Goal: Information Seeking & Learning: Learn about a topic

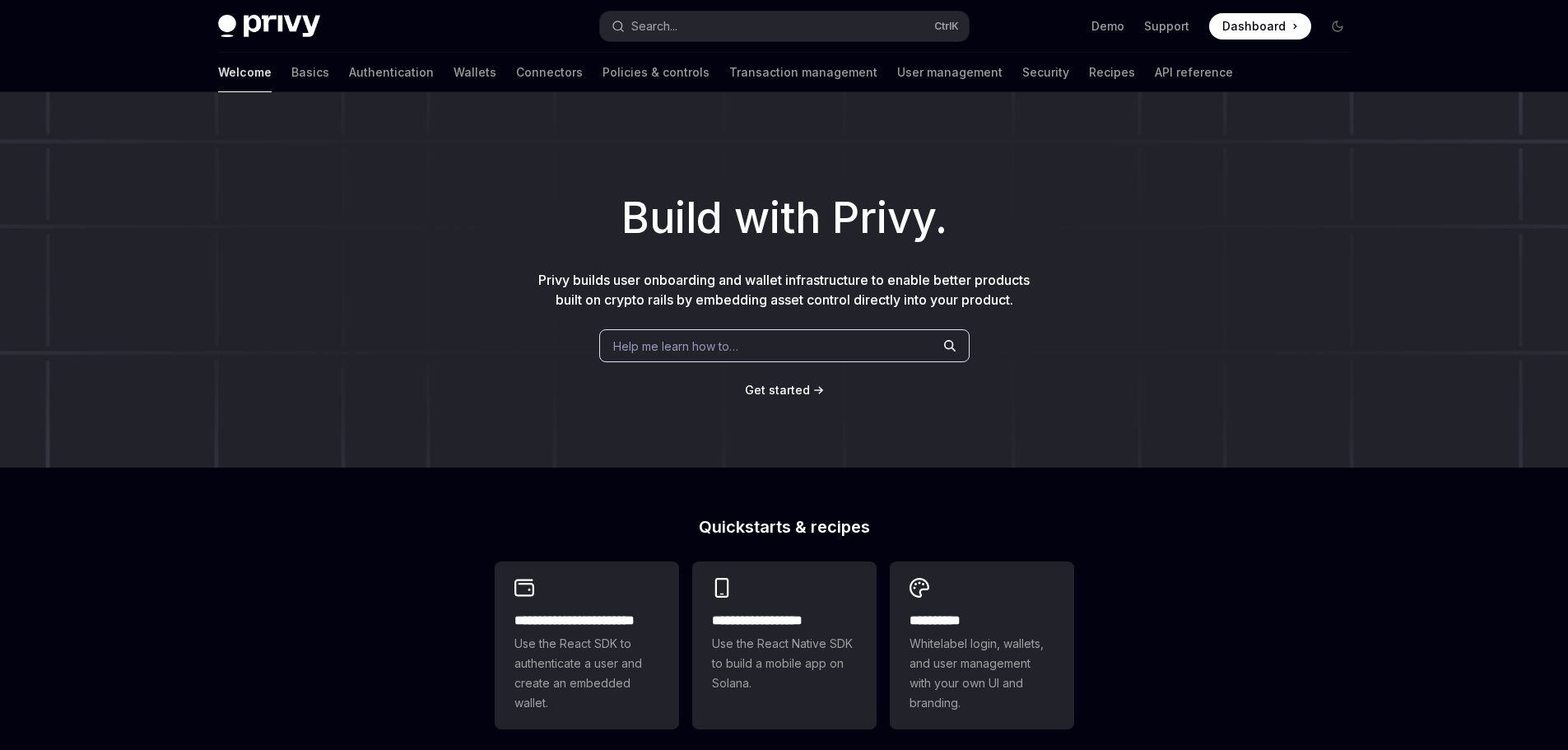
click at [1155, 72] on link "API reference" at bounding box center [1194, 72] width 78 height 39
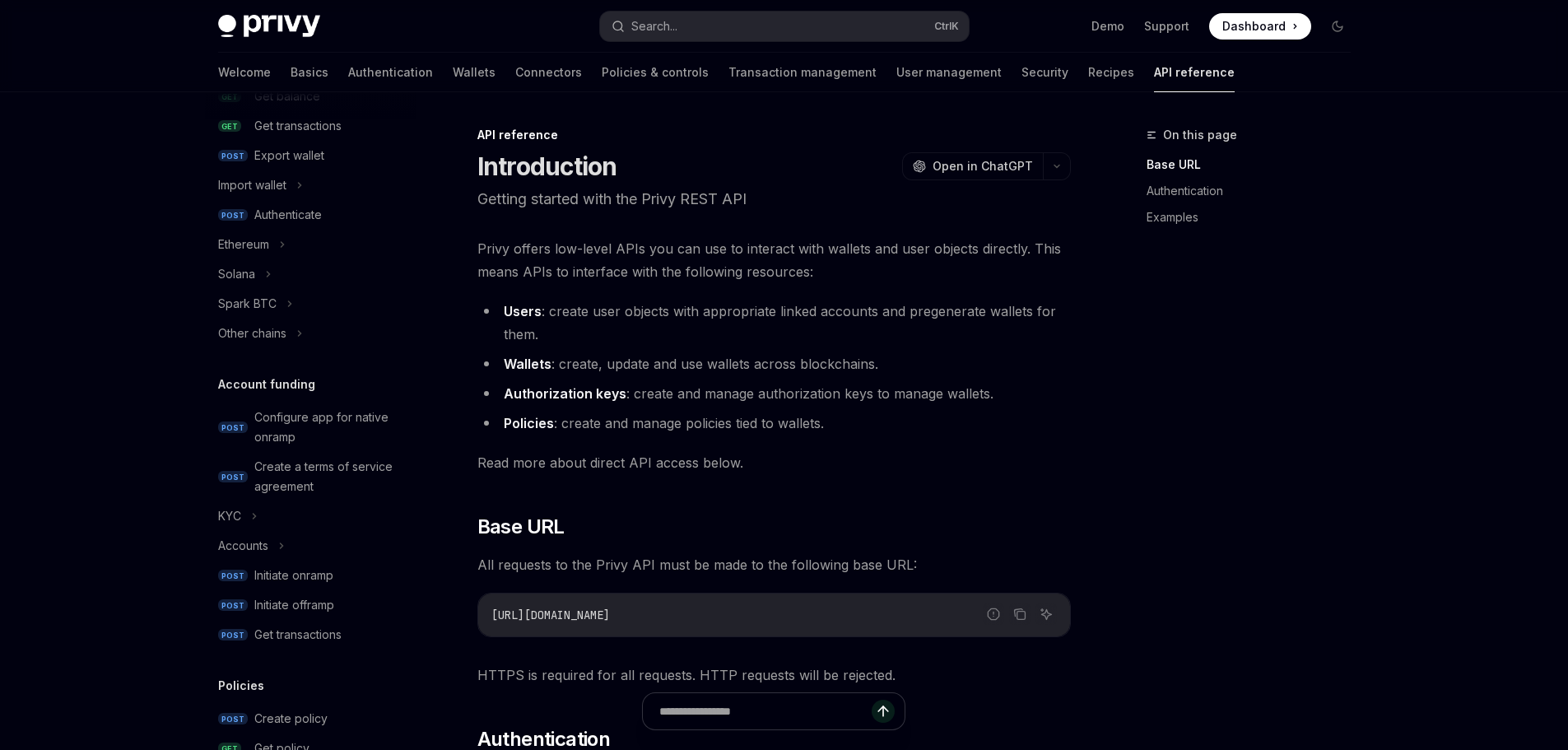
scroll to position [329, 0]
click at [274, 247] on div "Ethereum" at bounding box center [309, 242] width 210 height 29
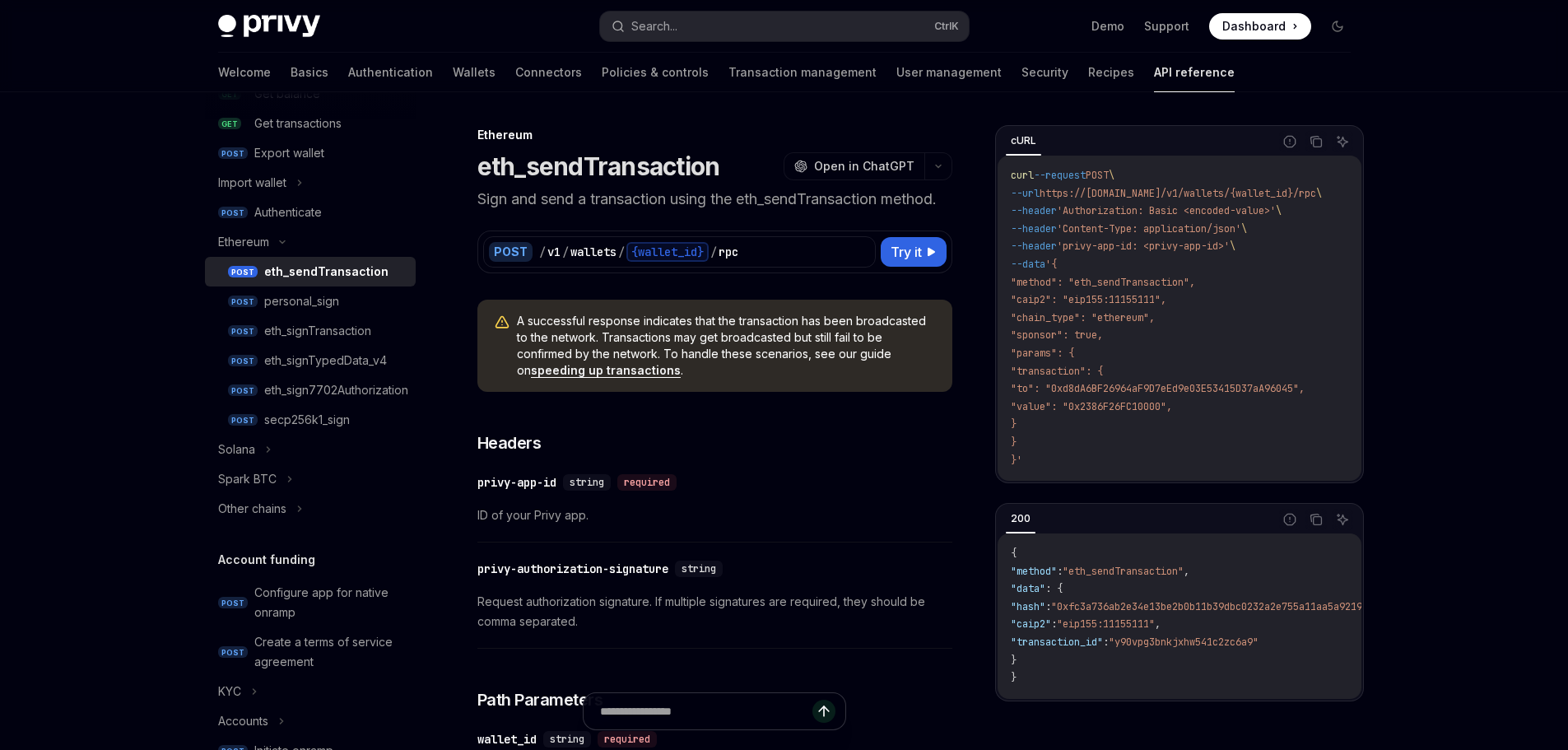
click at [352, 328] on div "eth_signTransaction" at bounding box center [317, 331] width 107 height 20
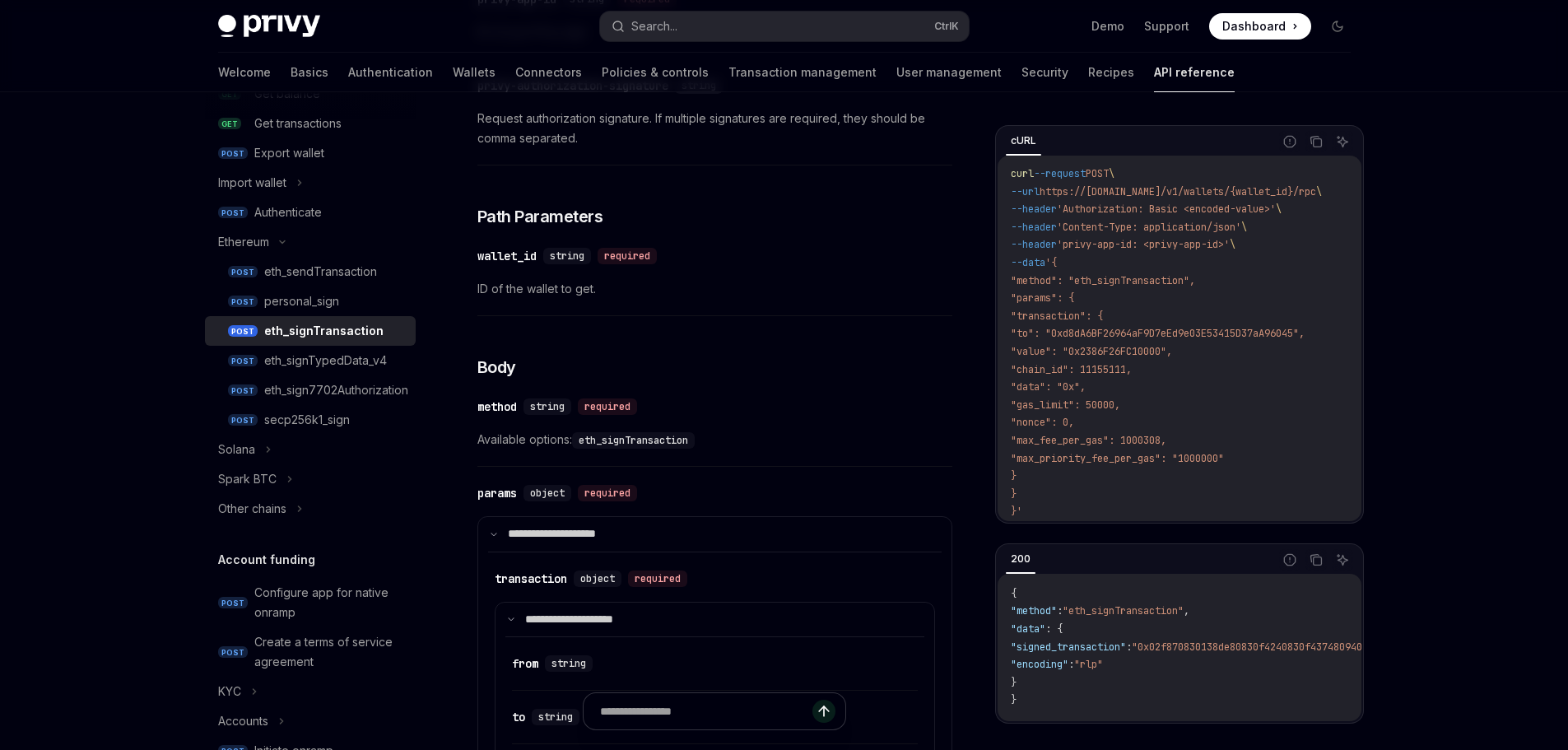
scroll to position [247, 0]
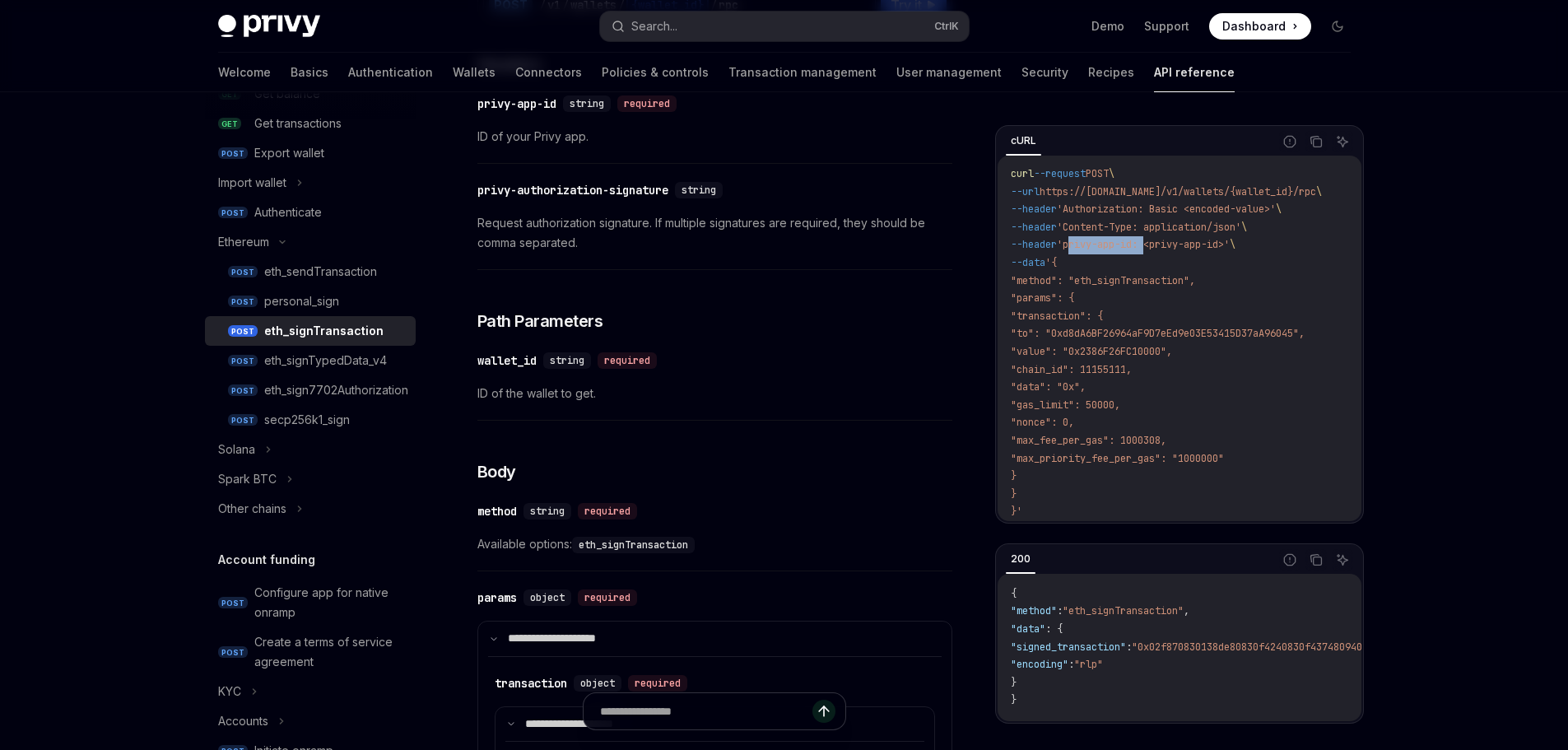
drag, startPoint x: 1082, startPoint y: 235, endPoint x: 1155, endPoint y: 235, distance: 73.0
click at [1155, 238] on span "'privy-app-id: <privy-app-id>'" at bounding box center [1142, 244] width 173 height 13
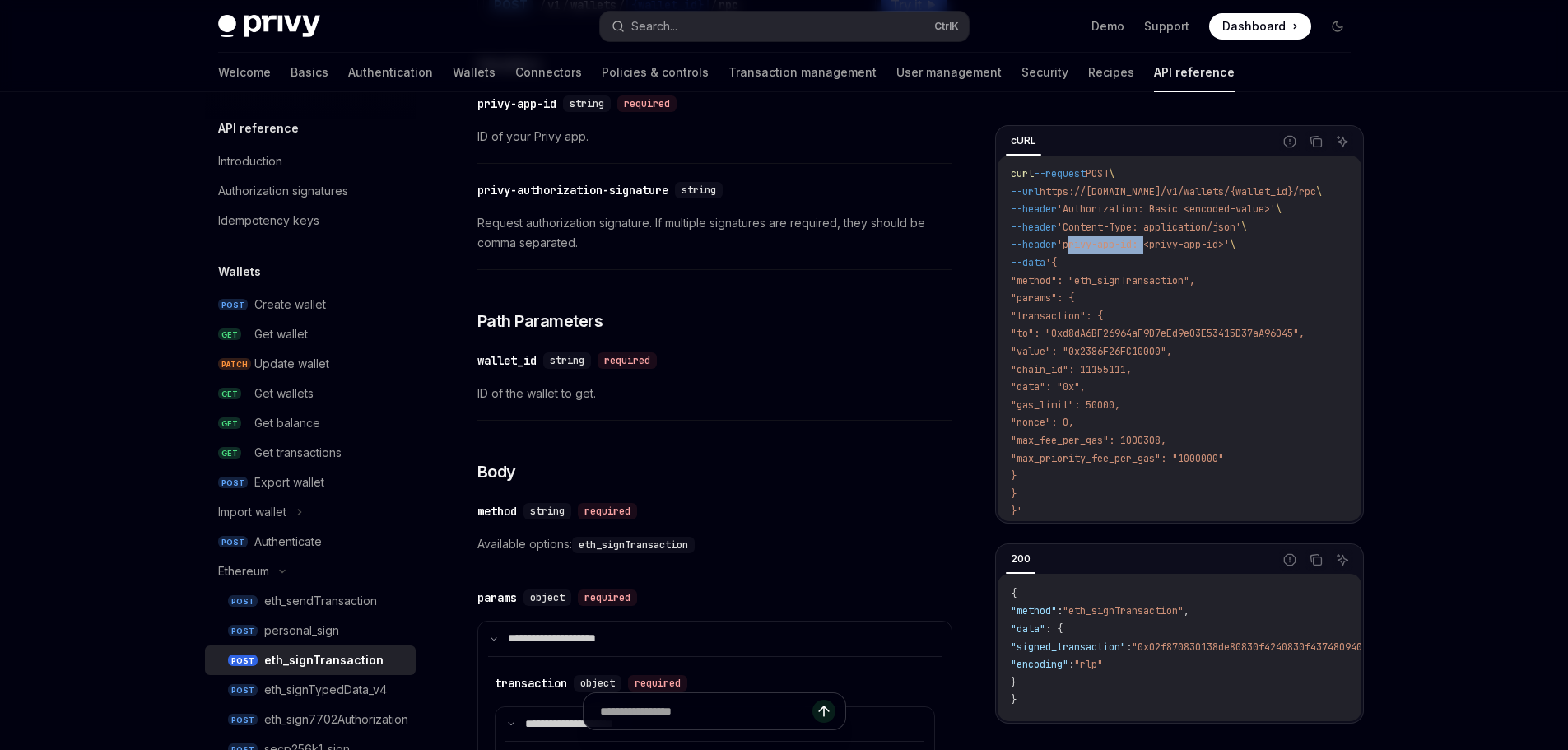
click at [302, 305] on div "Create wallet" at bounding box center [290, 305] width 71 height 20
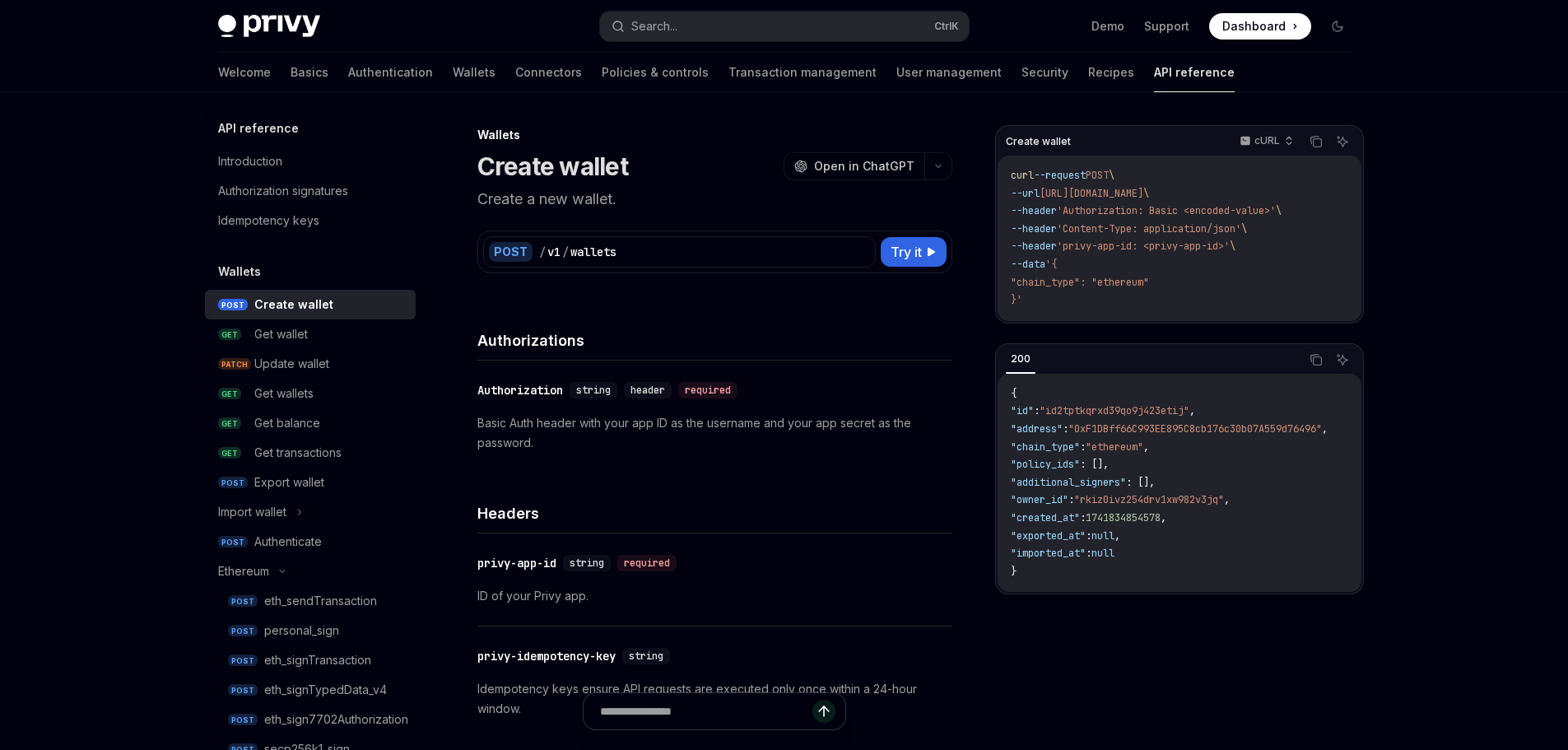
click at [265, 190] on div "Authorization signatures" at bounding box center [283, 191] width 130 height 20
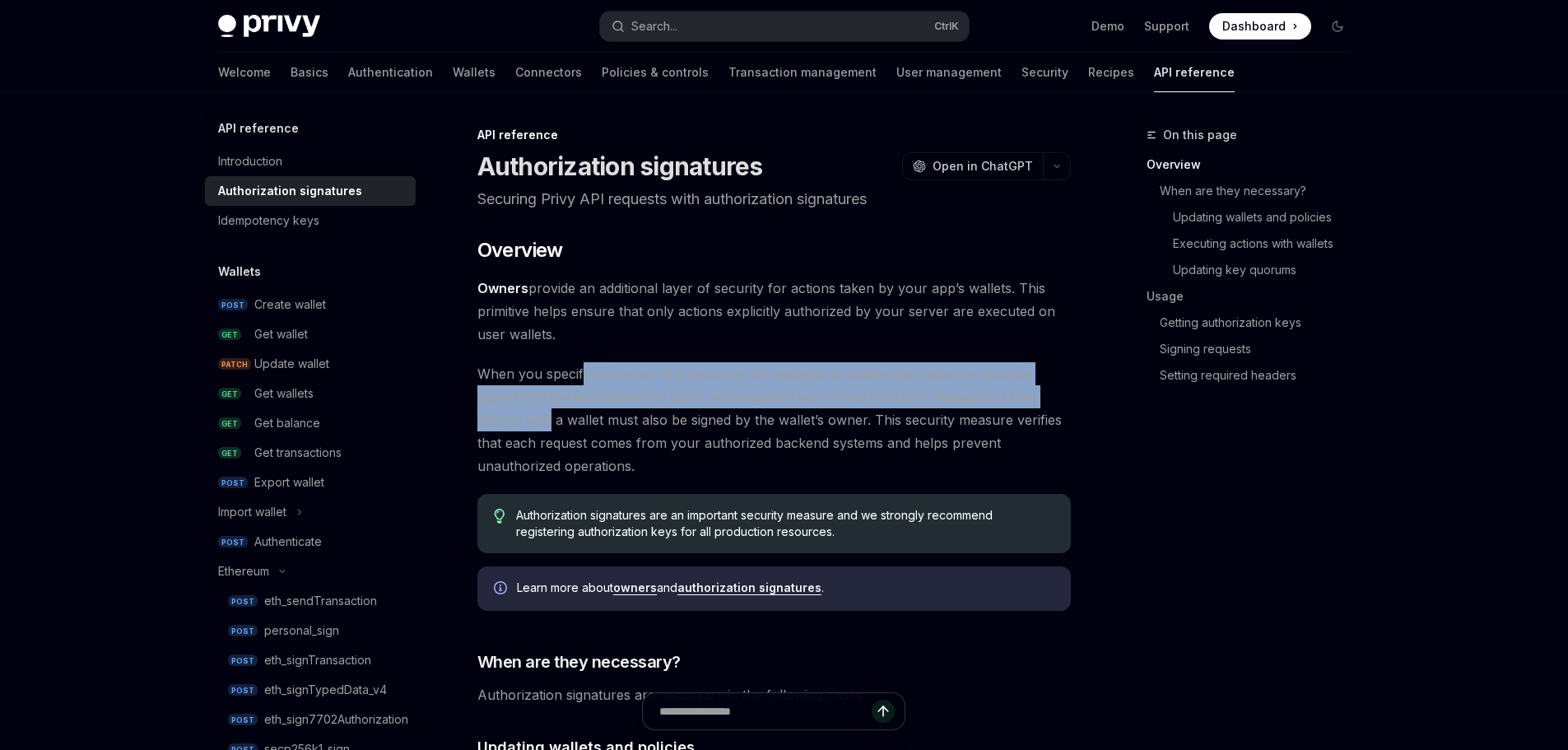
drag, startPoint x: 592, startPoint y: 371, endPoint x: 839, endPoint y: 393, distance: 248.0
click at [996, 394] on span "When you specify an owner of a resource, all requests to update that resource m…" at bounding box center [774, 420] width 593 height 116
click at [651, 403] on span "When you specify an owner of a resource, all requests to update that resource m…" at bounding box center [774, 420] width 593 height 116
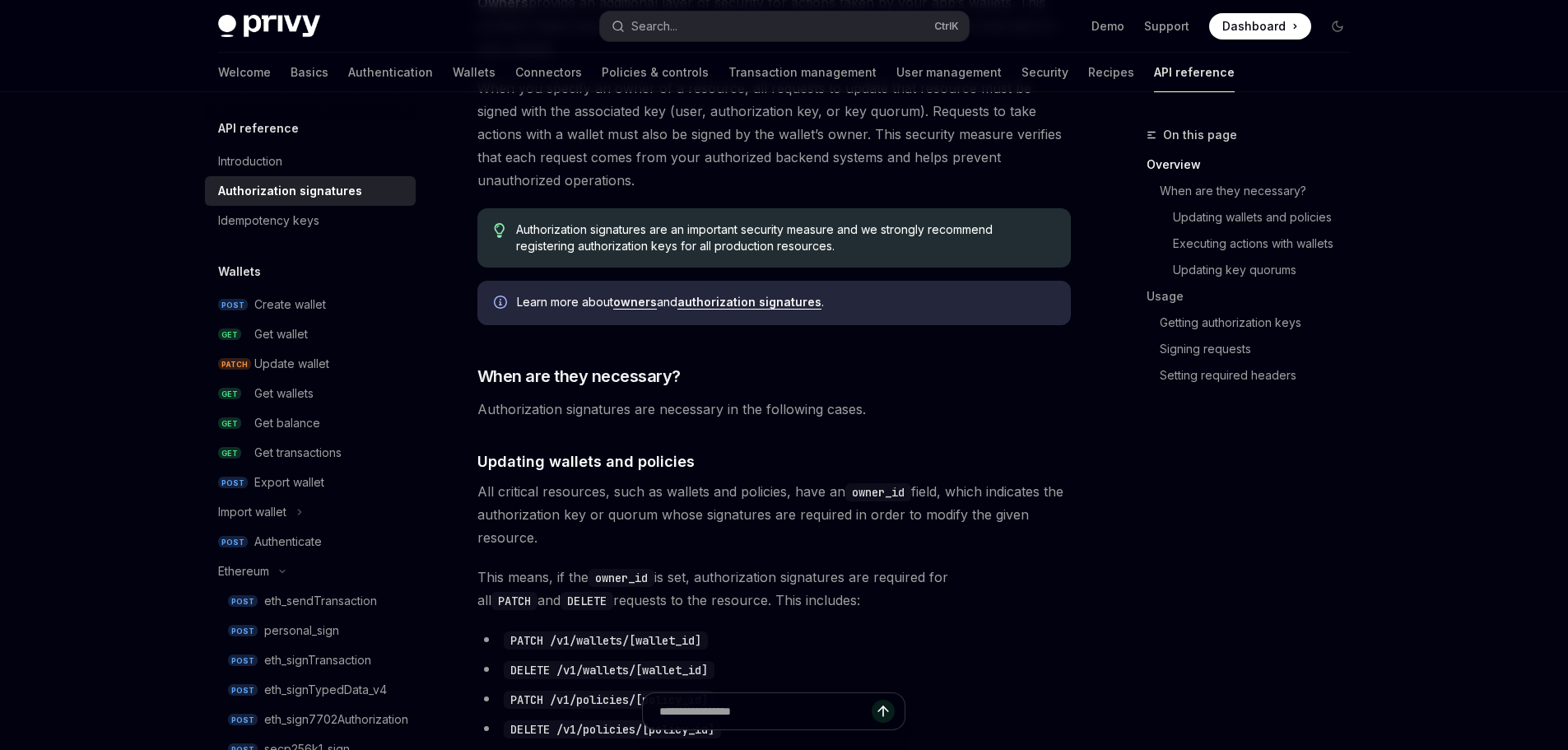
scroll to position [164, 0]
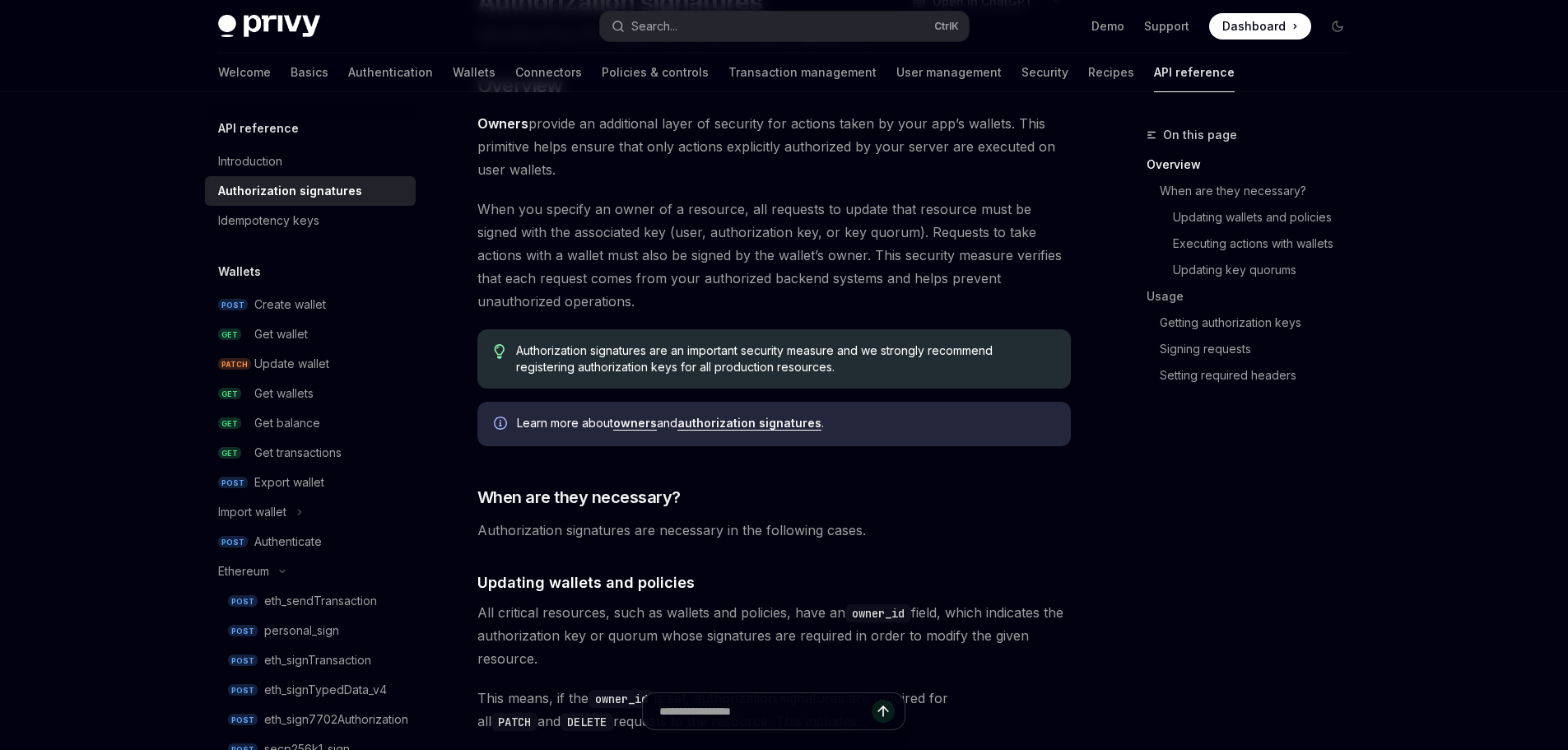
click at [298, 474] on div "Export wallet" at bounding box center [289, 483] width 69 height 20
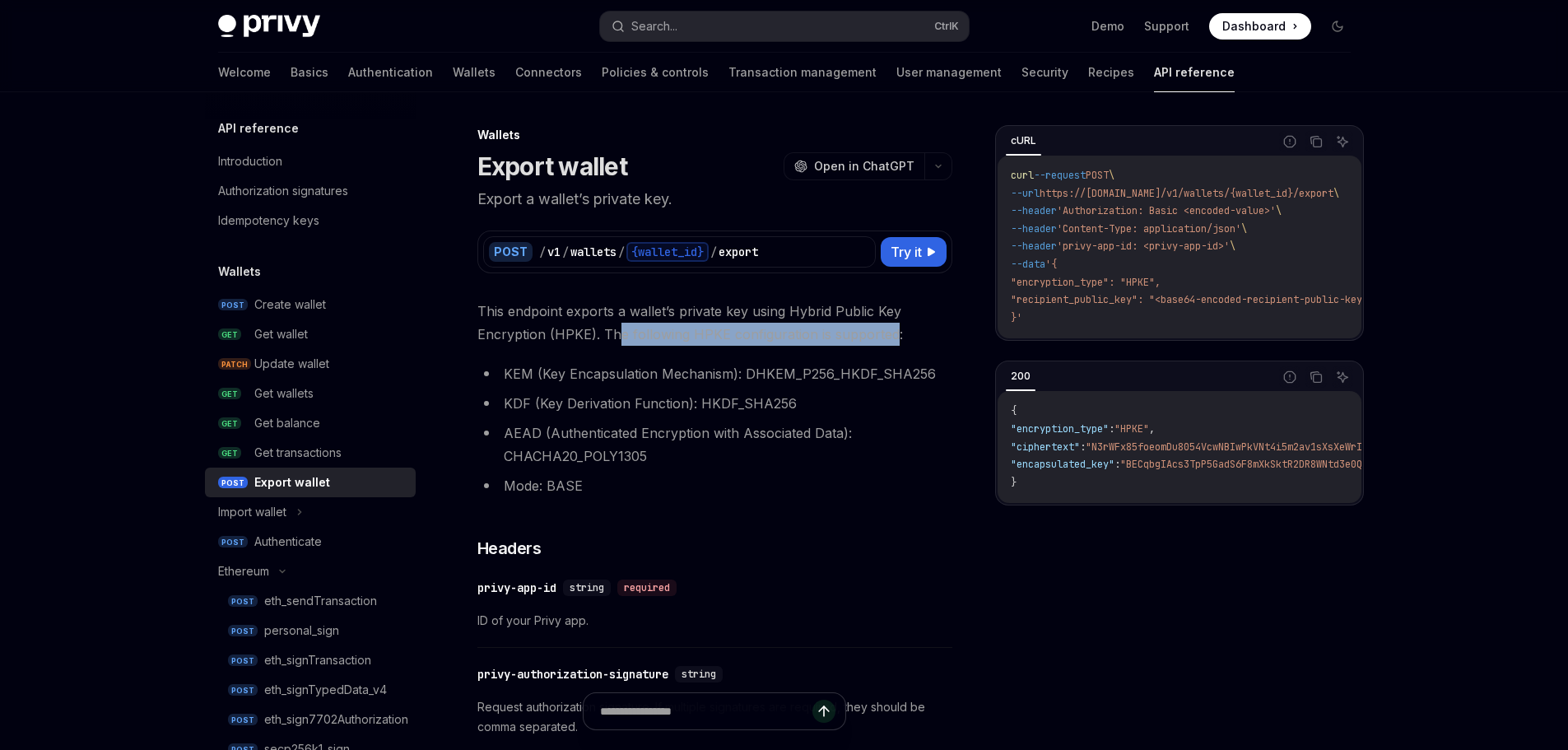
drag, startPoint x: 627, startPoint y: 339, endPoint x: 891, endPoint y: 335, distance: 264.0
click at [891, 335] on span "This endpoint exports a wallet’s private key using Hybrid Public Key Encryption…" at bounding box center [715, 322] width 475 height 46
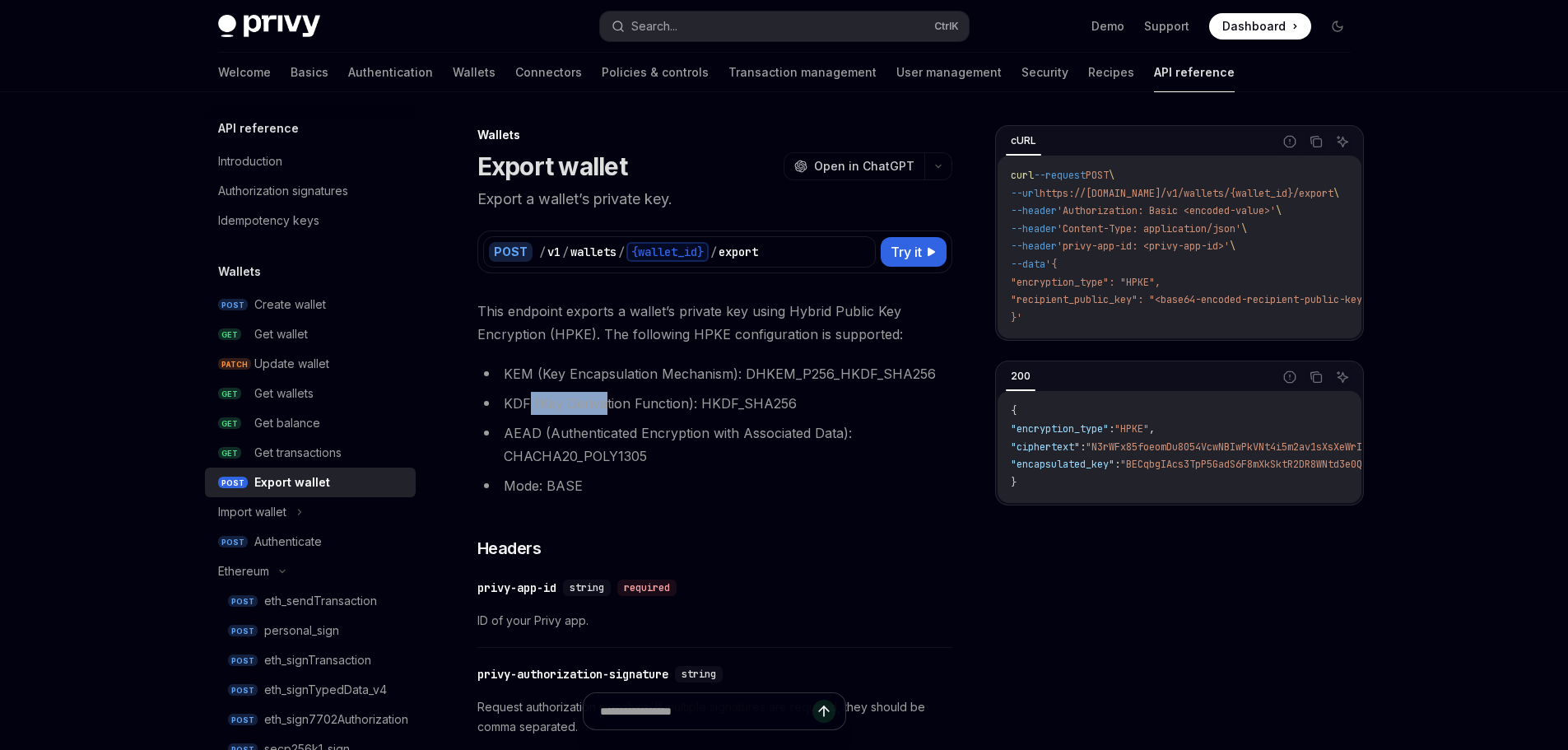
drag, startPoint x: 536, startPoint y: 403, endPoint x: 602, endPoint y: 399, distance: 66.1
click at [602, 399] on li "KDF (Key Derivation Function): HKDF_SHA256" at bounding box center [715, 403] width 475 height 23
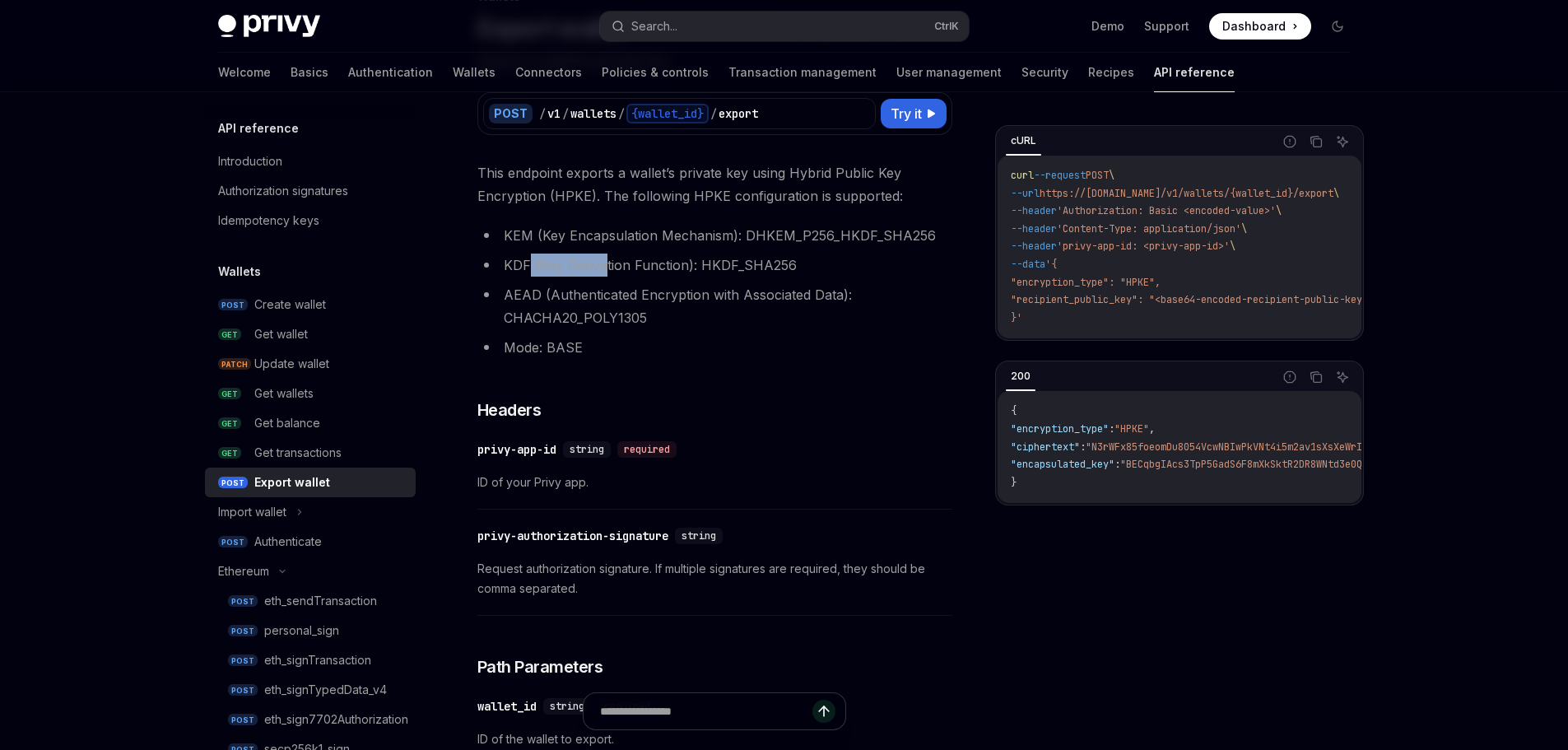
scroll to position [247, 0]
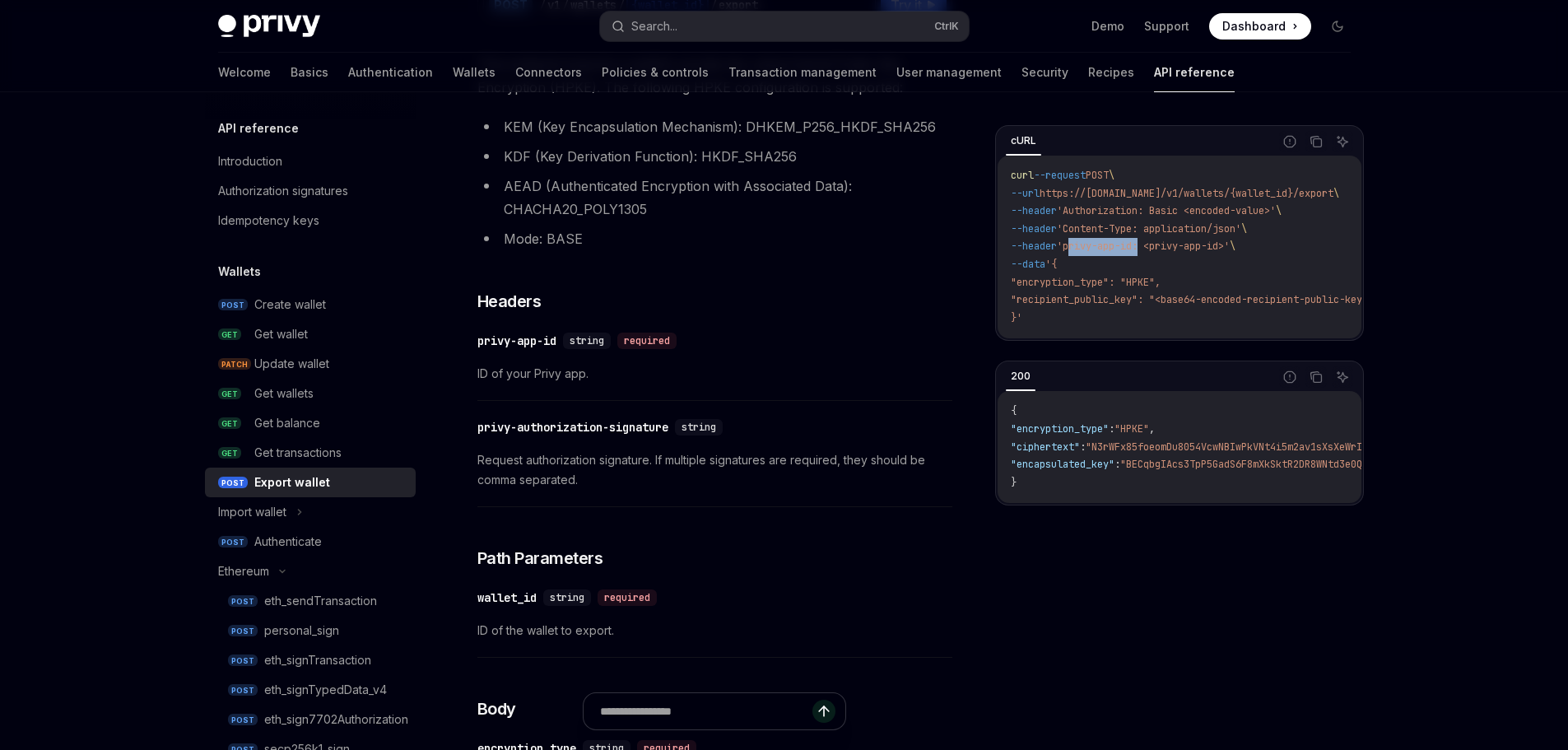
drag, startPoint x: 1081, startPoint y: 249, endPoint x: 1154, endPoint y: 246, distance: 73.1
click at [1154, 246] on span "'privy-app-id: <privy-app-id>'" at bounding box center [1142, 246] width 173 height 13
drag, startPoint x: 1147, startPoint y: 336, endPoint x: 1158, endPoint y: 336, distance: 11.0
click at [1158, 336] on div "curl --request POST \ --url https://api.privy.io/v1/wallets/{wallet_id}/export …" at bounding box center [1179, 247] width 364 height 183
click at [1148, 281] on span ""encryption_type": "HPKE"," at bounding box center [1084, 282] width 150 height 13
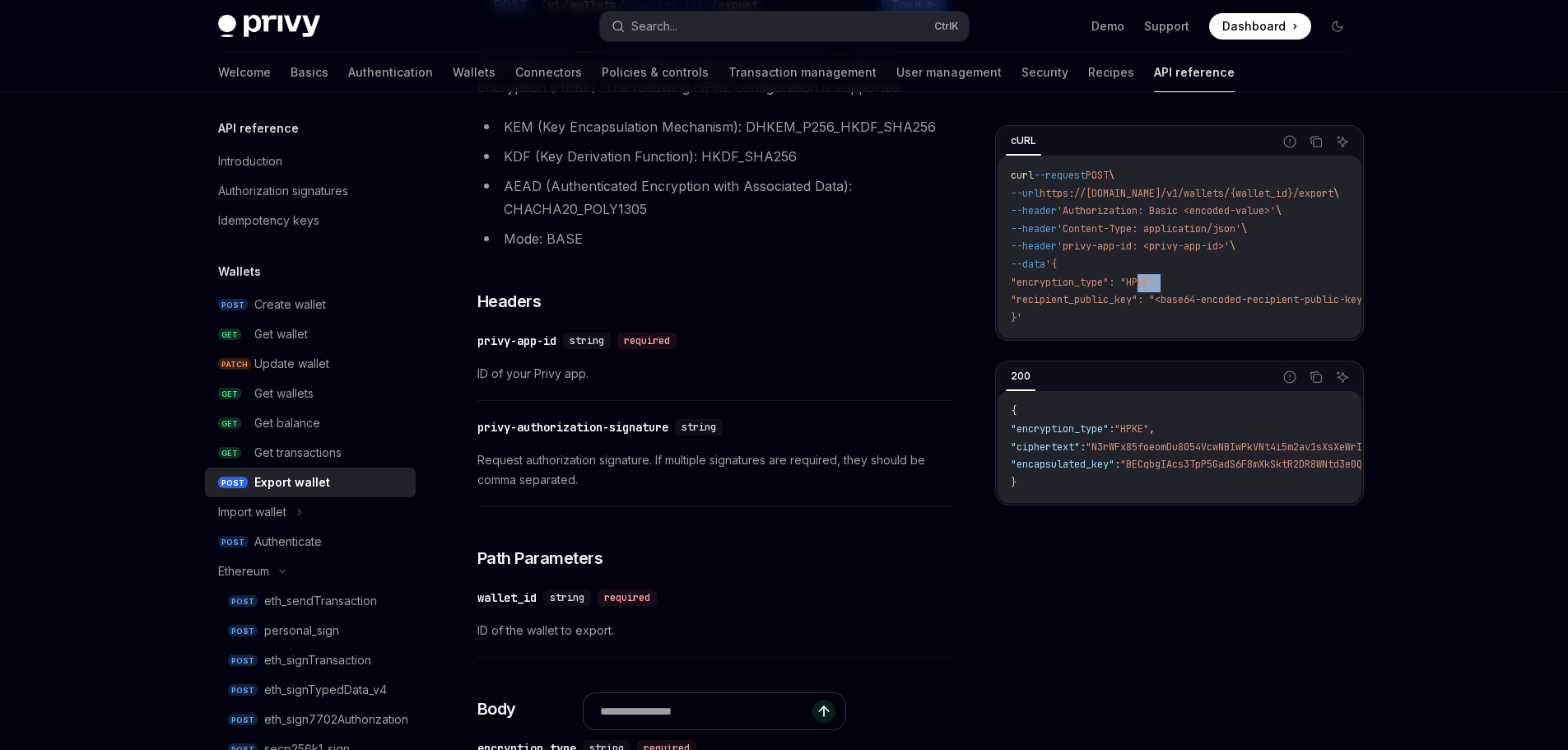
click at [1148, 281] on span ""encryption_type": "HPKE"," at bounding box center [1084, 282] width 150 height 13
drag, startPoint x: 1144, startPoint y: 338, endPoint x: 1227, endPoint y: 339, distance: 83.0
click at [1227, 339] on div "curl --request POST \ --url https://api.privy.io/v1/wallets/{wallet_id}/export …" at bounding box center [1179, 247] width 364 height 183
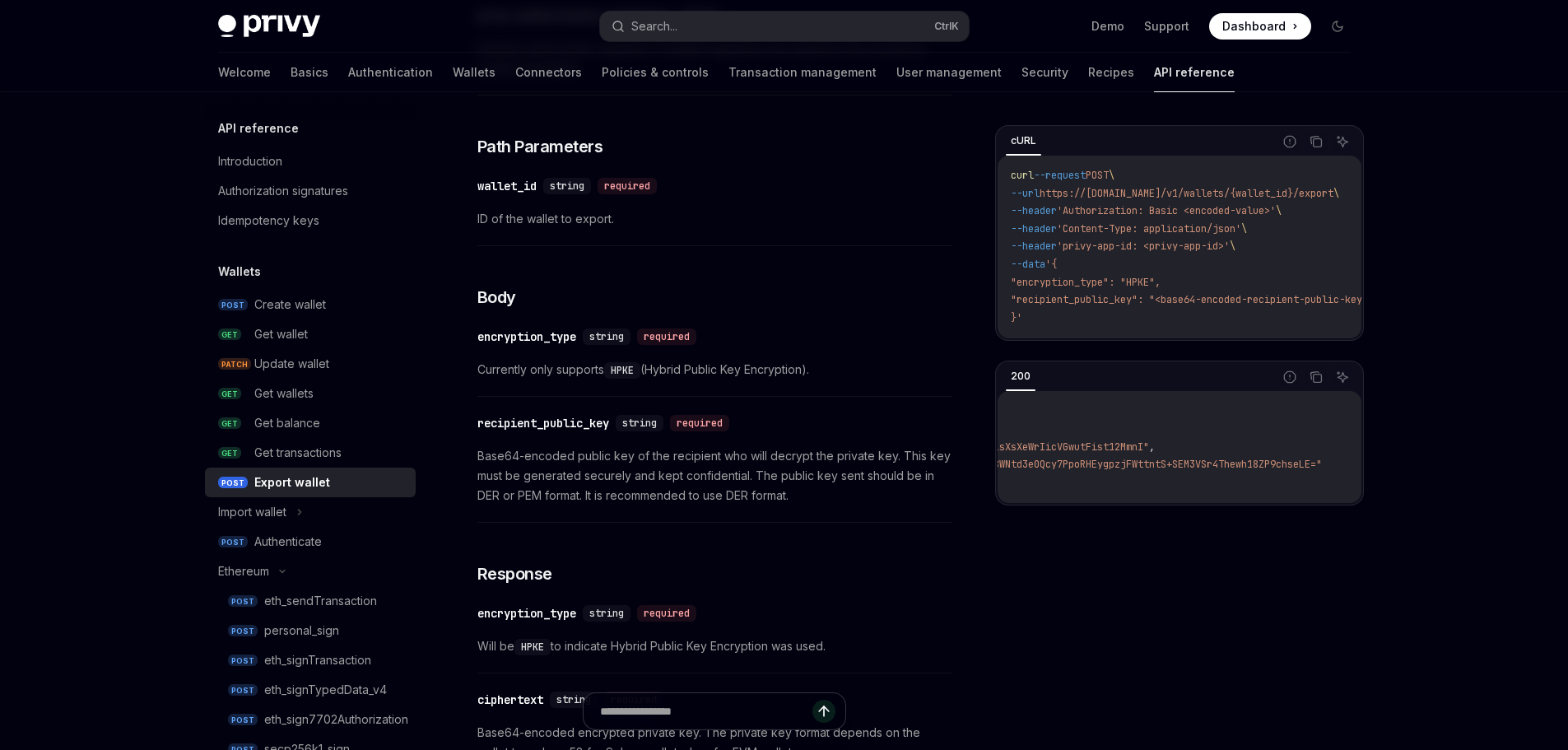
scroll to position [0, 0]
click at [1040, 462] on code "{ "encryption_type" : "HPKE" , "ciphertext" : "N3rWFx85foeomDu8054VcwNBIwPkVNt4…" at bounding box center [1344, 446] width 668 height 89
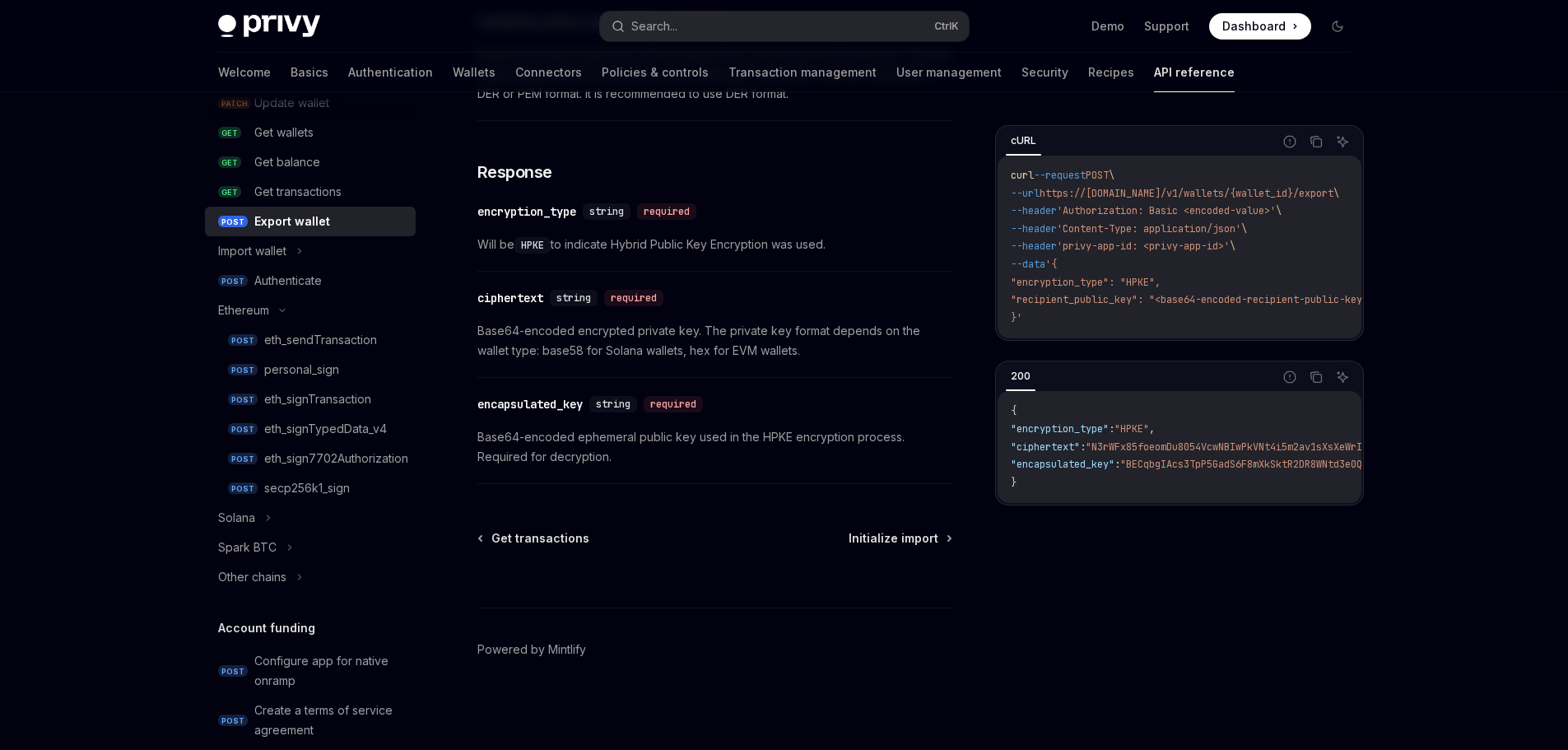
scroll to position [411, 0]
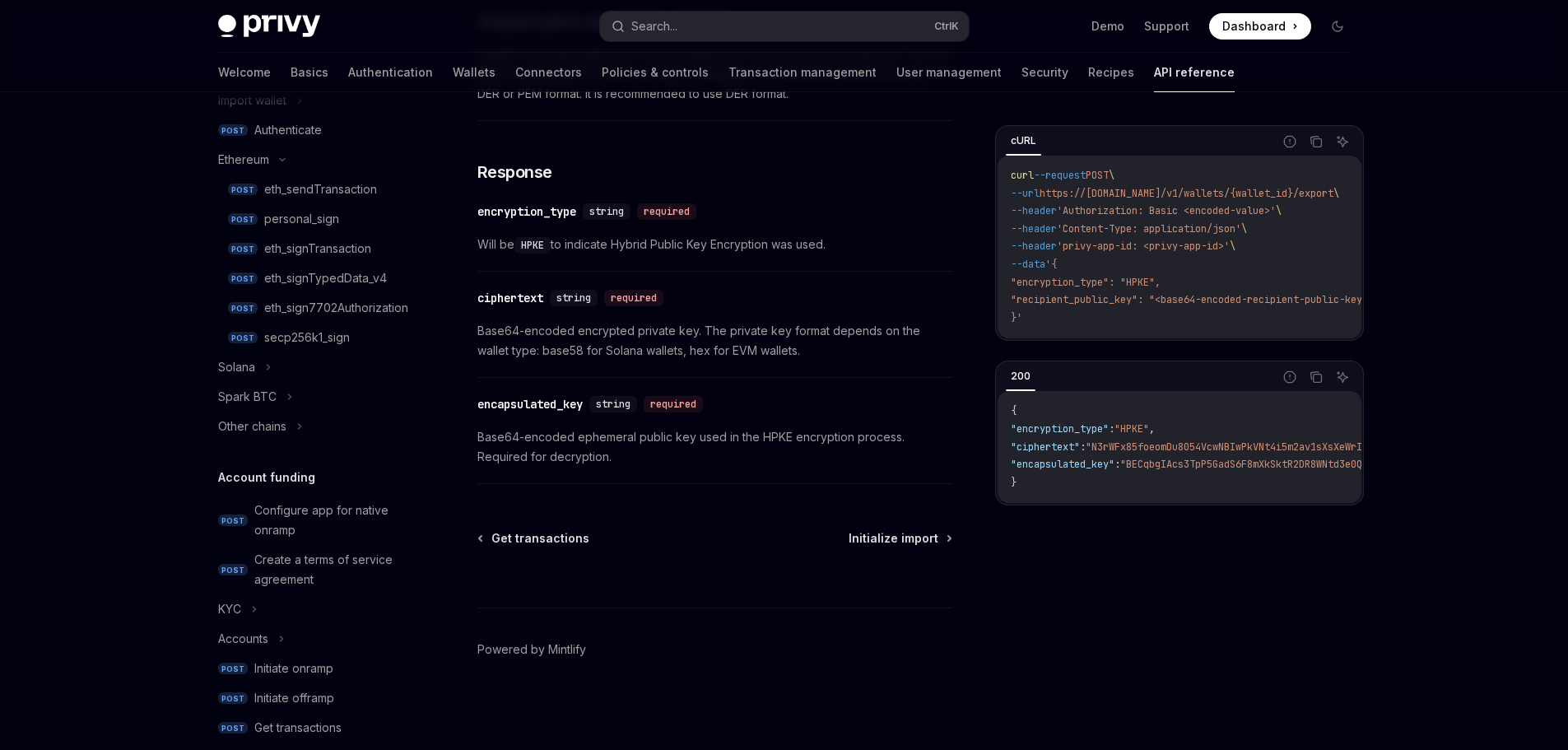
click at [340, 181] on div "eth_sendTransaction" at bounding box center [320, 189] width 113 height 20
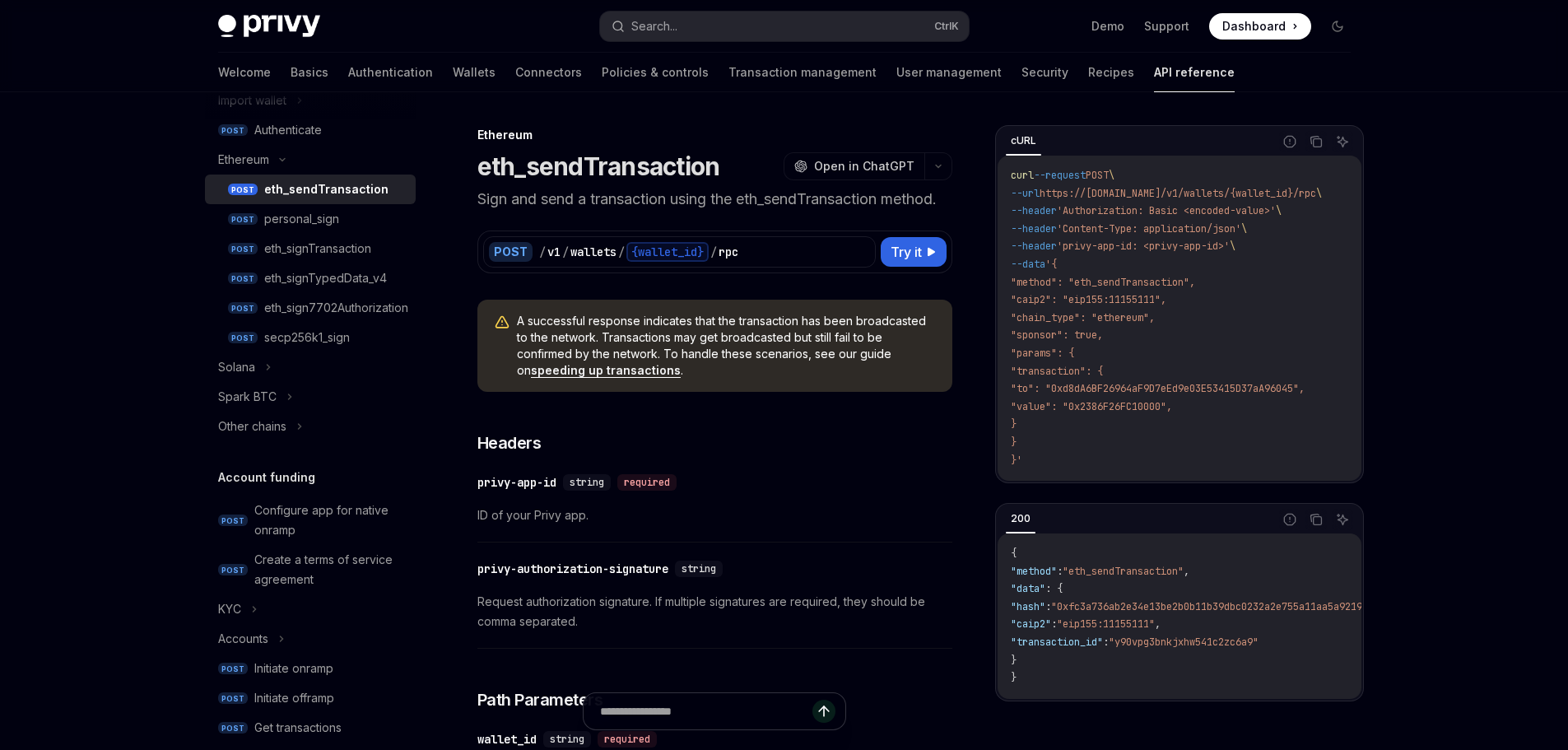
click at [1113, 388] on span ""to": "0xd8dA6BF26964aF9D7eEd9e03E53415D37aA96045"," at bounding box center [1157, 388] width 294 height 13
click at [1117, 409] on span ""value": "0x2386F26FC10000"," at bounding box center [1090, 406] width 161 height 13
drag, startPoint x: 1082, startPoint y: 247, endPoint x: 1153, endPoint y: 246, distance: 71.0
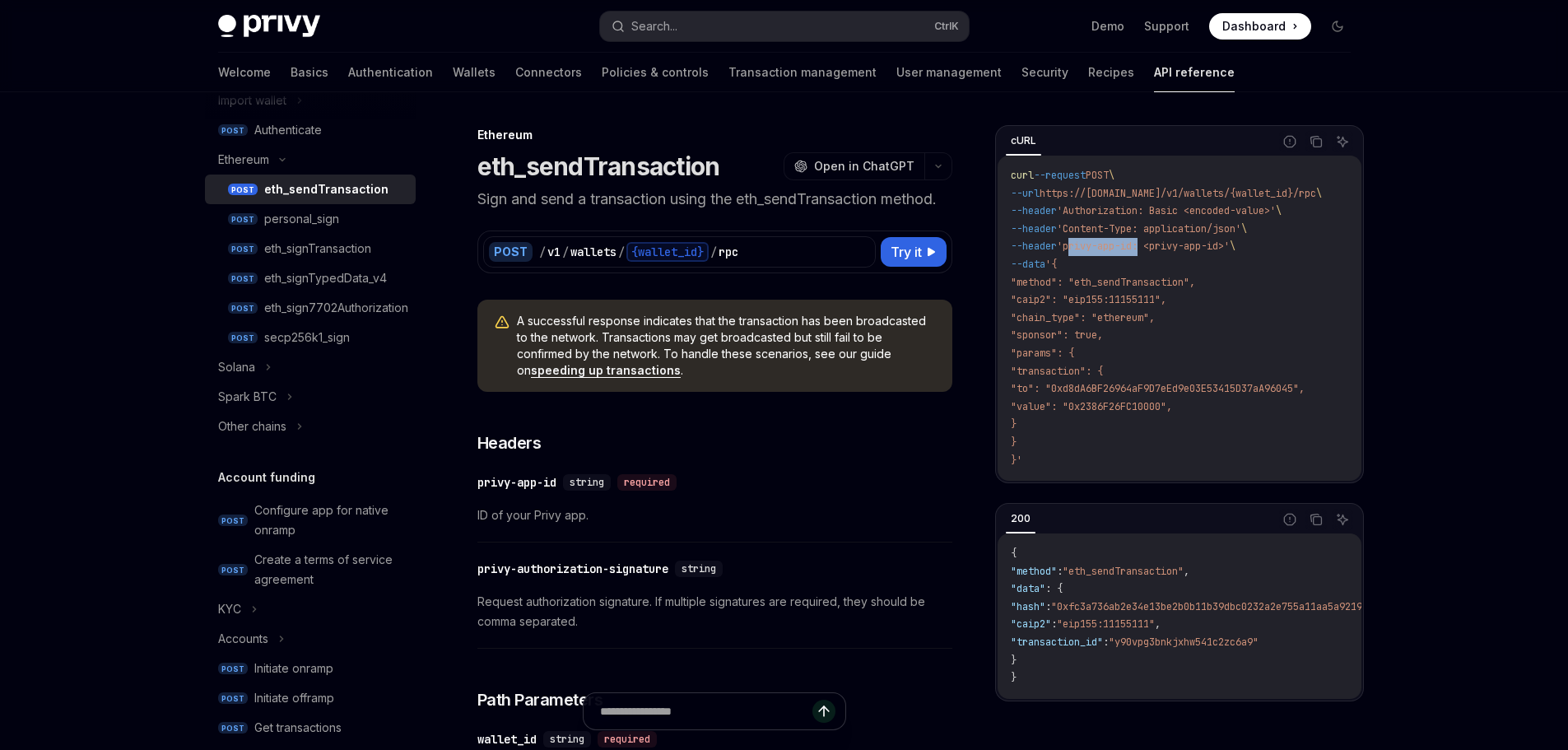
click at [1153, 246] on span "'privy-app-id: <privy-app-id>'" at bounding box center [1142, 246] width 173 height 13
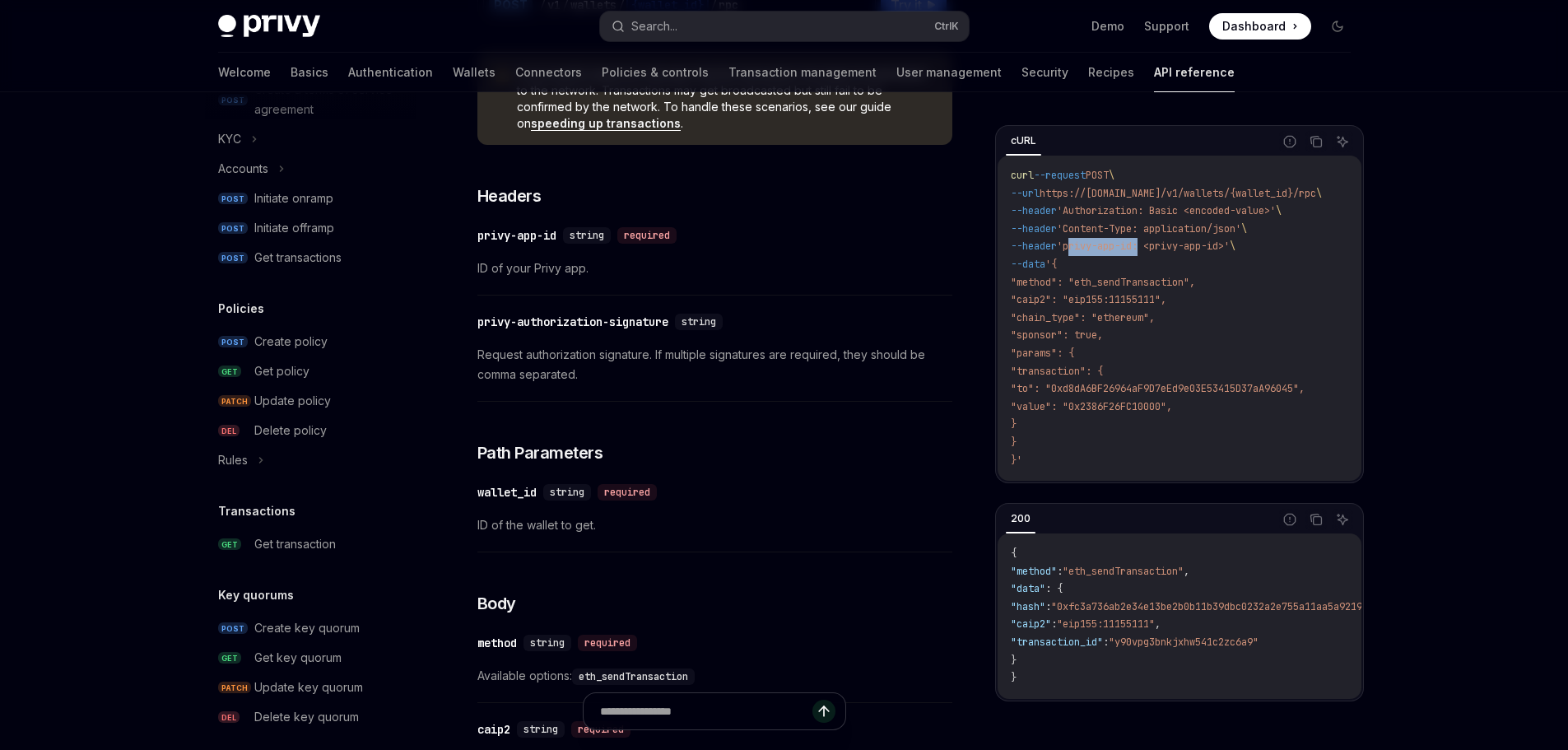
scroll to position [906, 0]
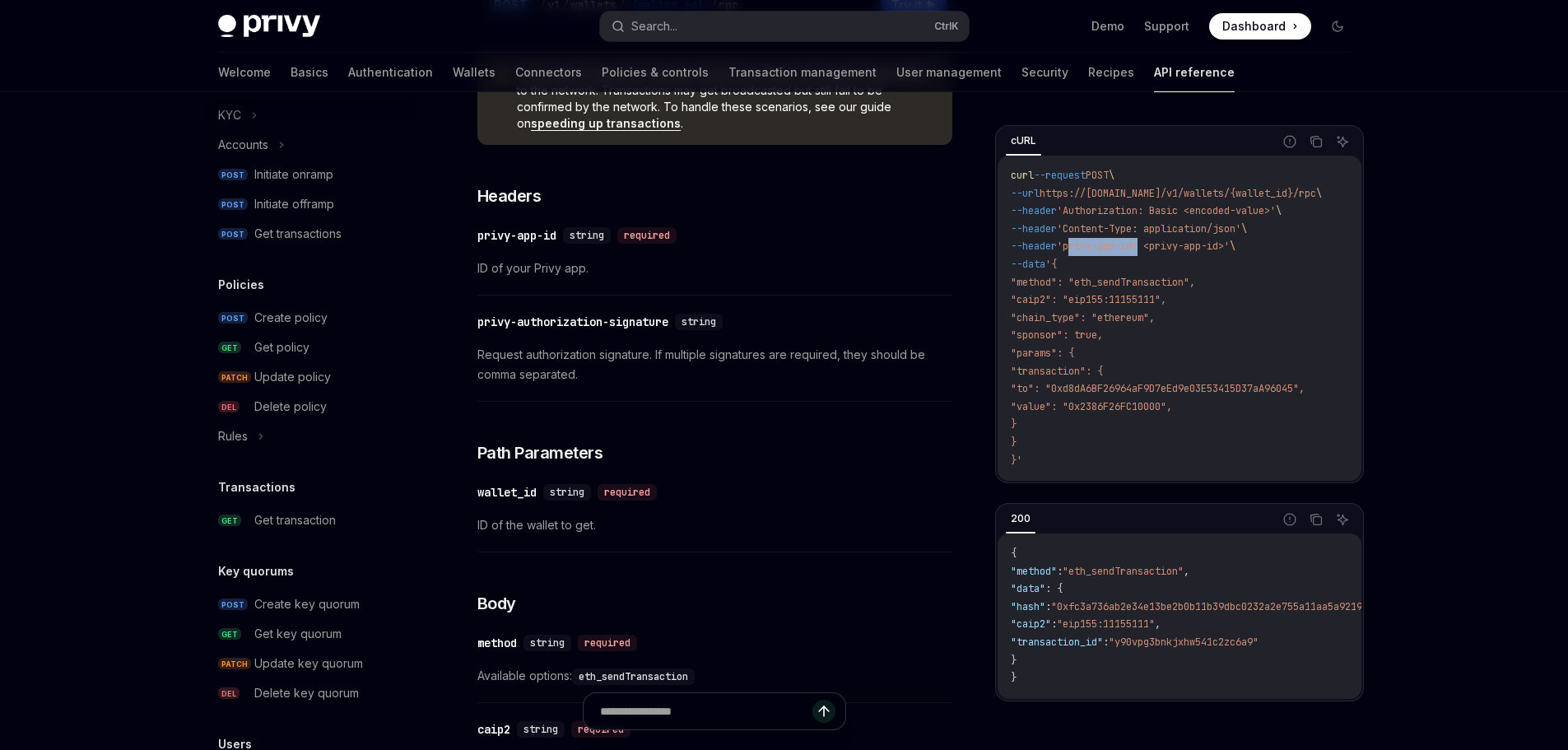
click at [277, 318] on div "Create policy" at bounding box center [291, 317] width 73 height 20
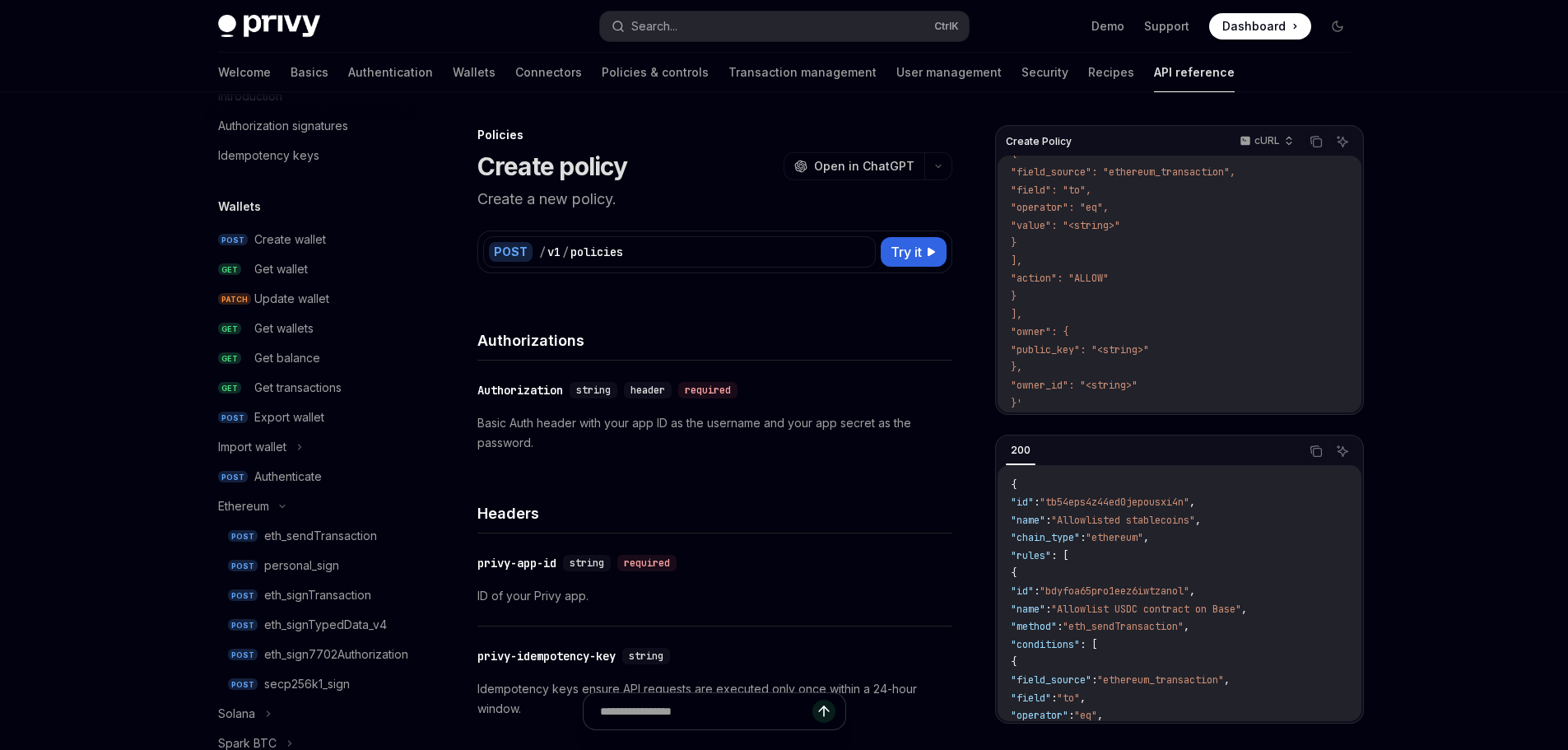
scroll to position [82, 0]
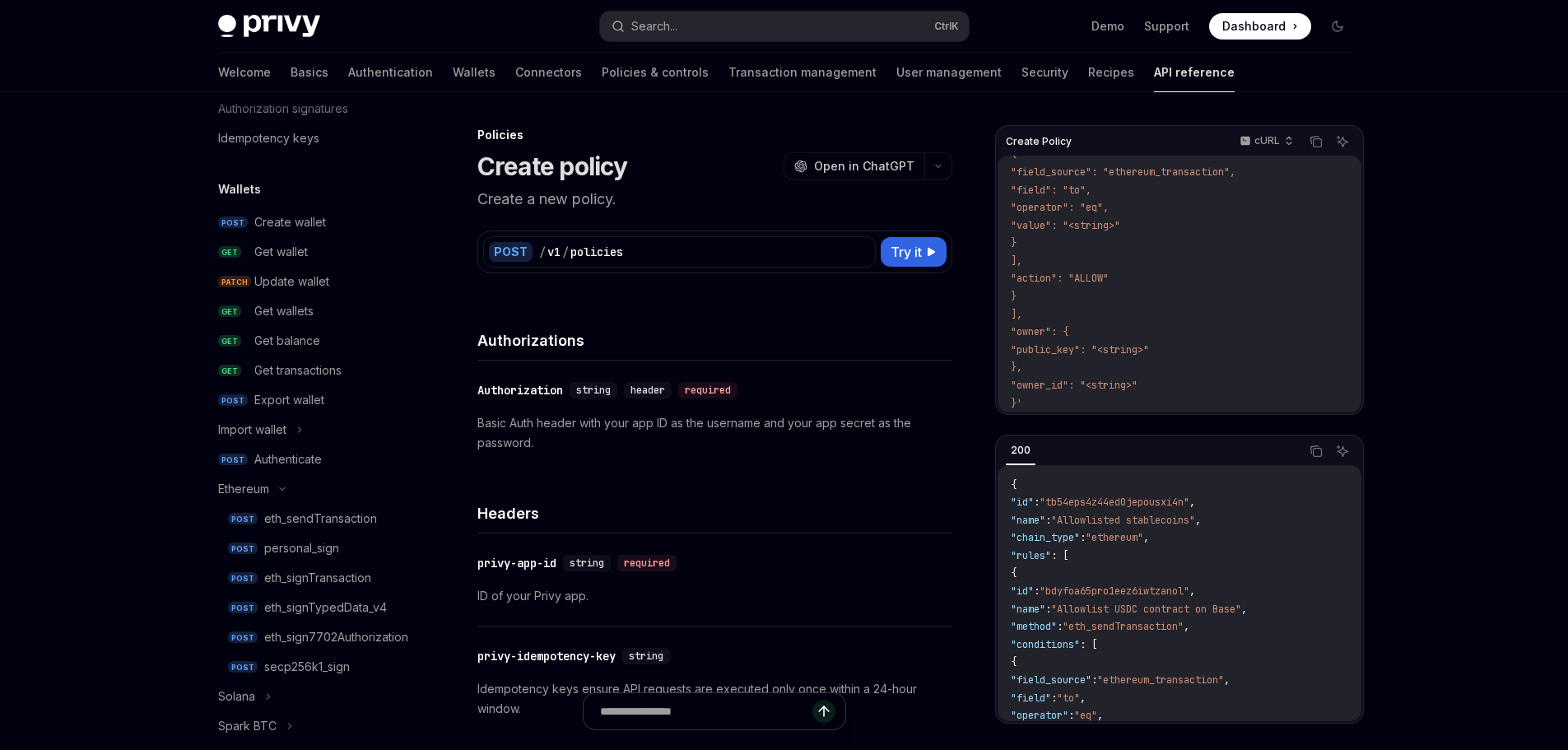
click at [293, 459] on div "Authenticate" at bounding box center [288, 459] width 68 height 20
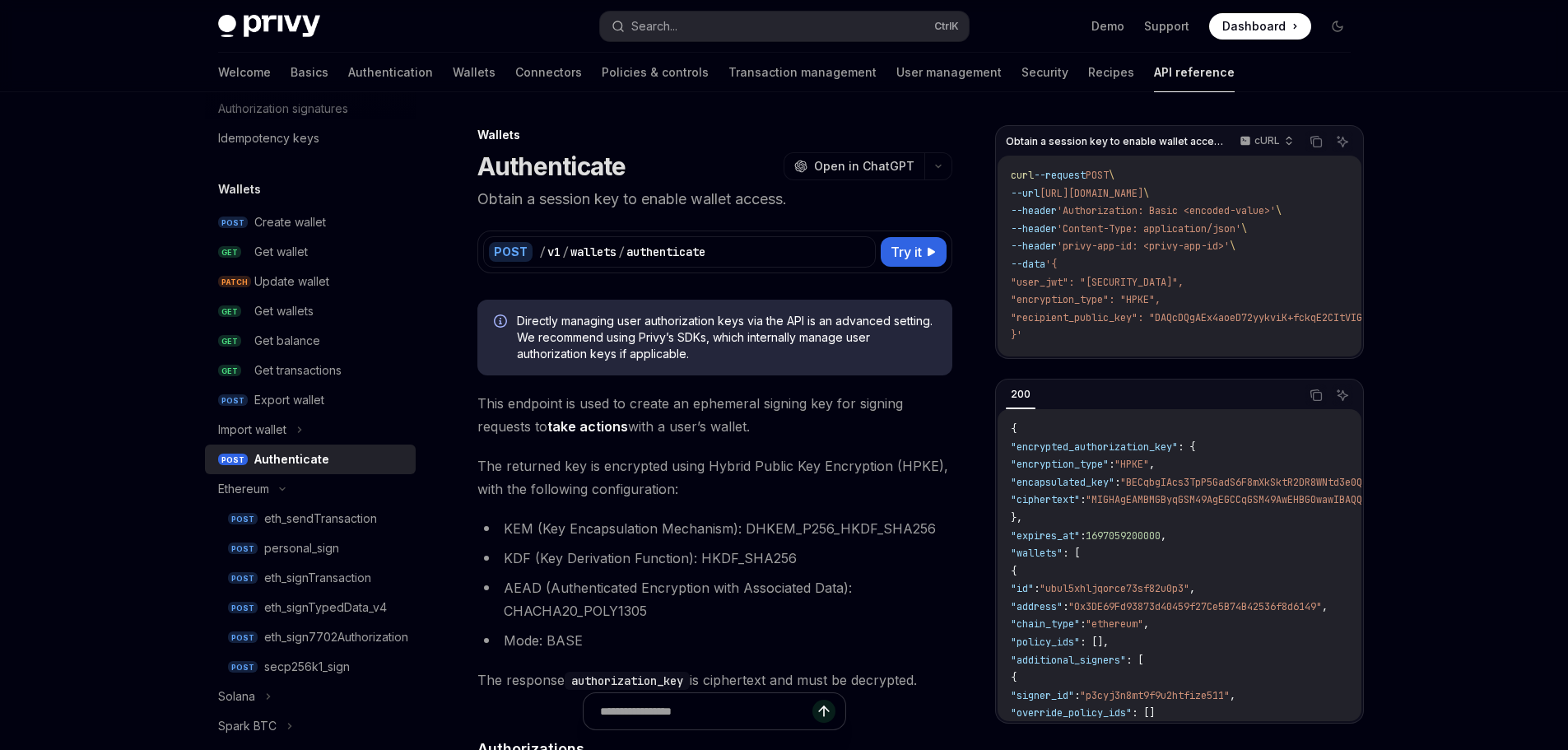
click at [697, 404] on span "This endpoint is used to create an ephemeral signing key for signing requests t…" at bounding box center [715, 414] width 475 height 46
click at [699, 405] on span "This endpoint is used to create an ephemeral signing key for signing requests t…" at bounding box center [715, 414] width 475 height 46
copy span "ephemeral"
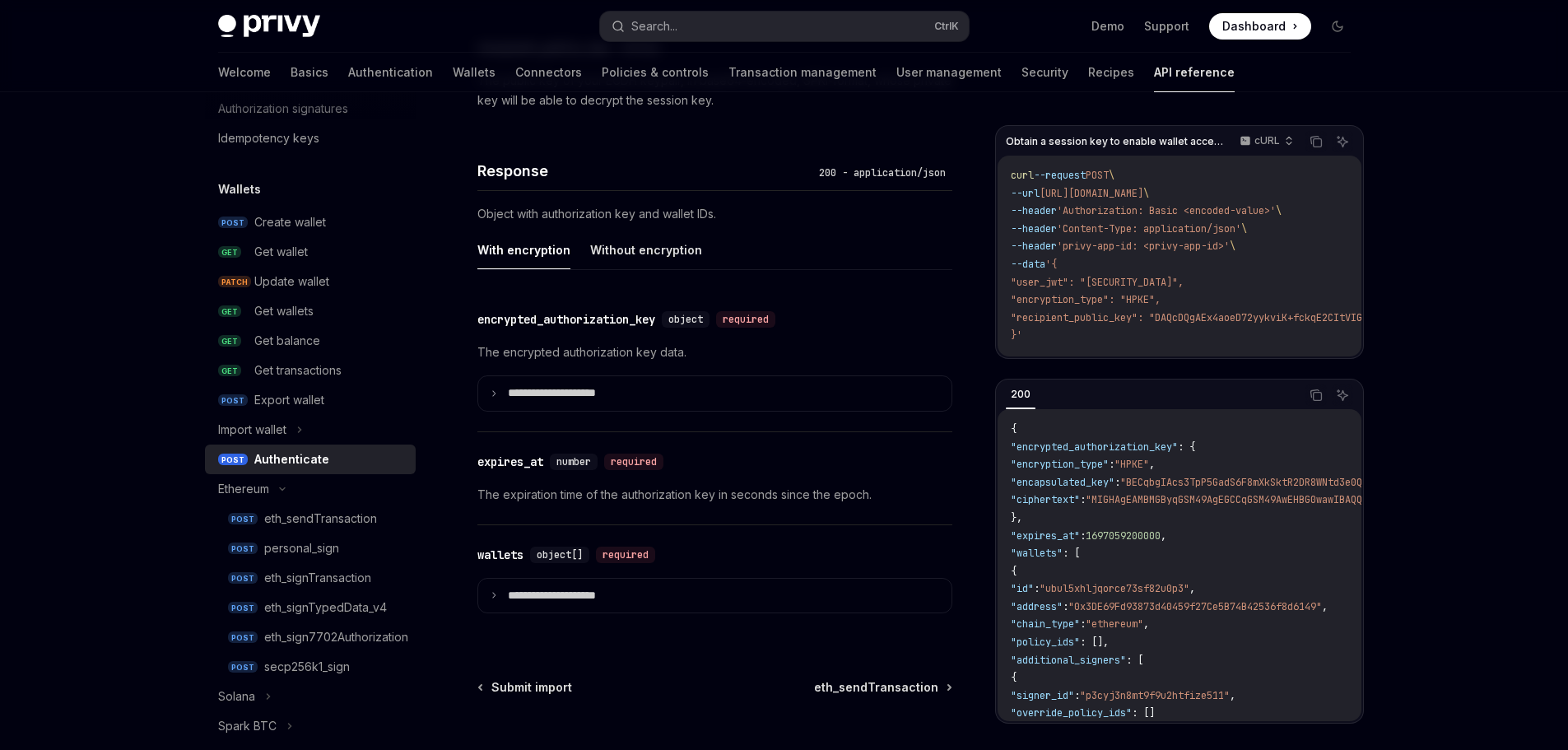
scroll to position [1317, 0]
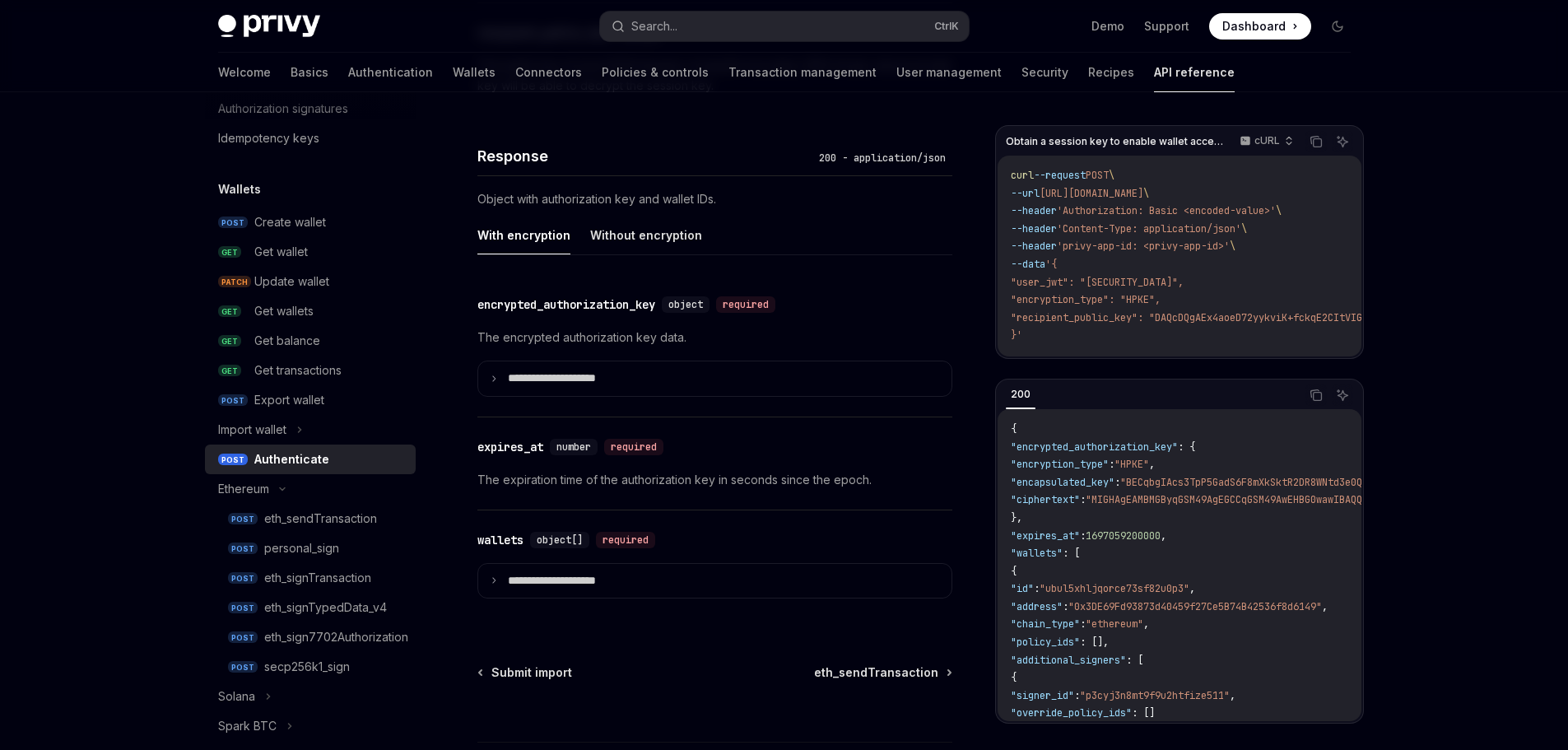
click at [271, 538] on link "POST personal_sign" at bounding box center [309, 548] width 210 height 29
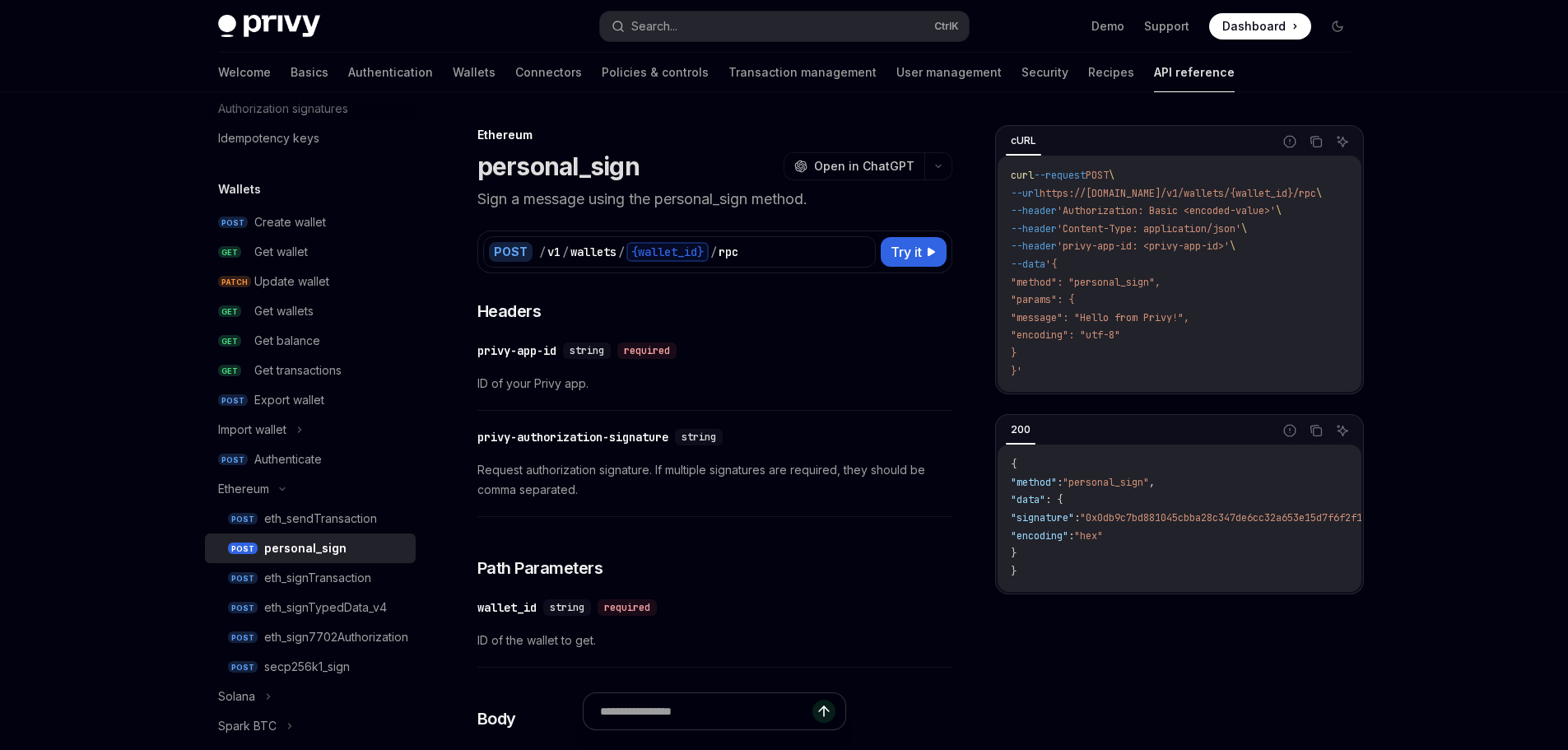
click at [312, 612] on div "eth_signTypedData_v4" at bounding box center [325, 607] width 122 height 20
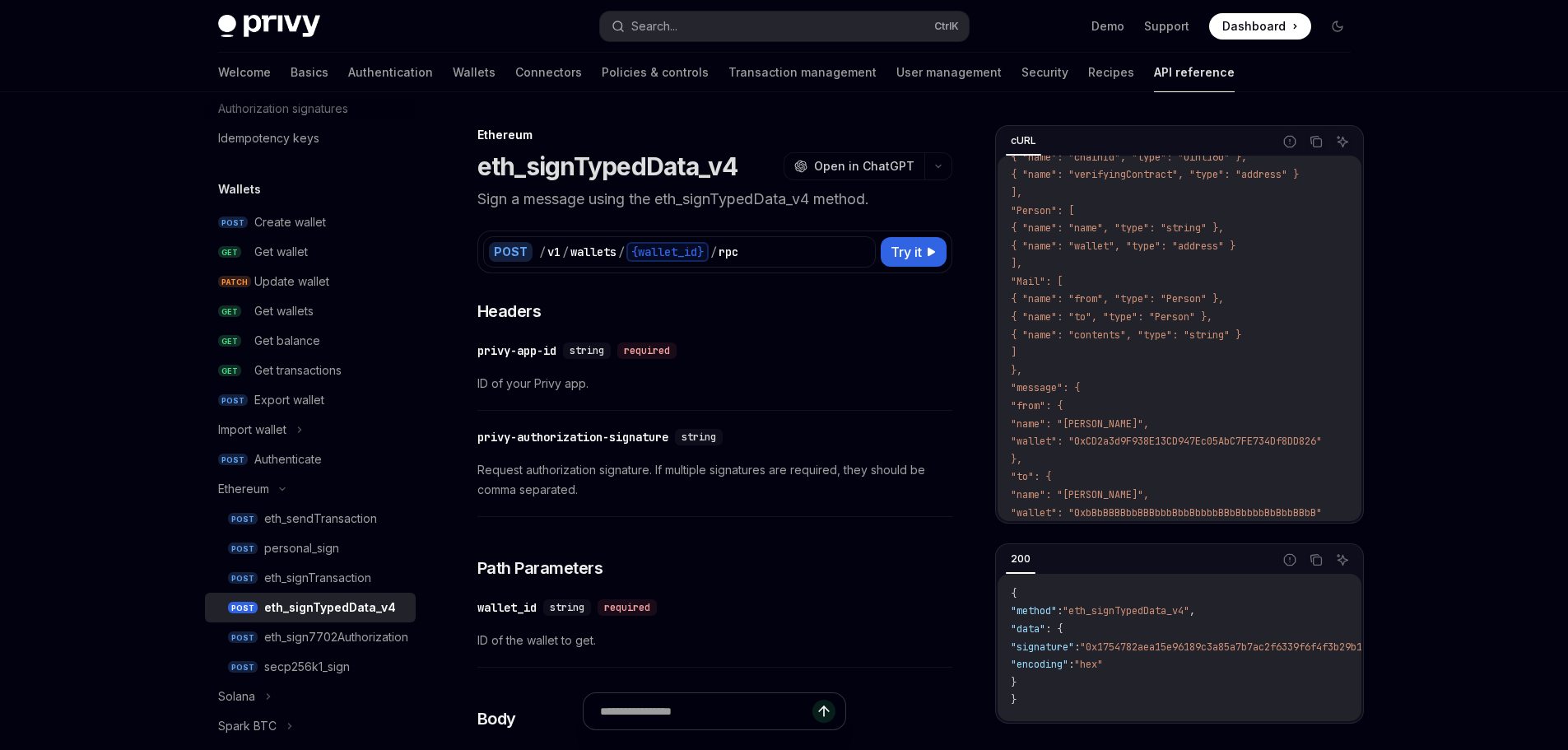
scroll to position [329, 0]
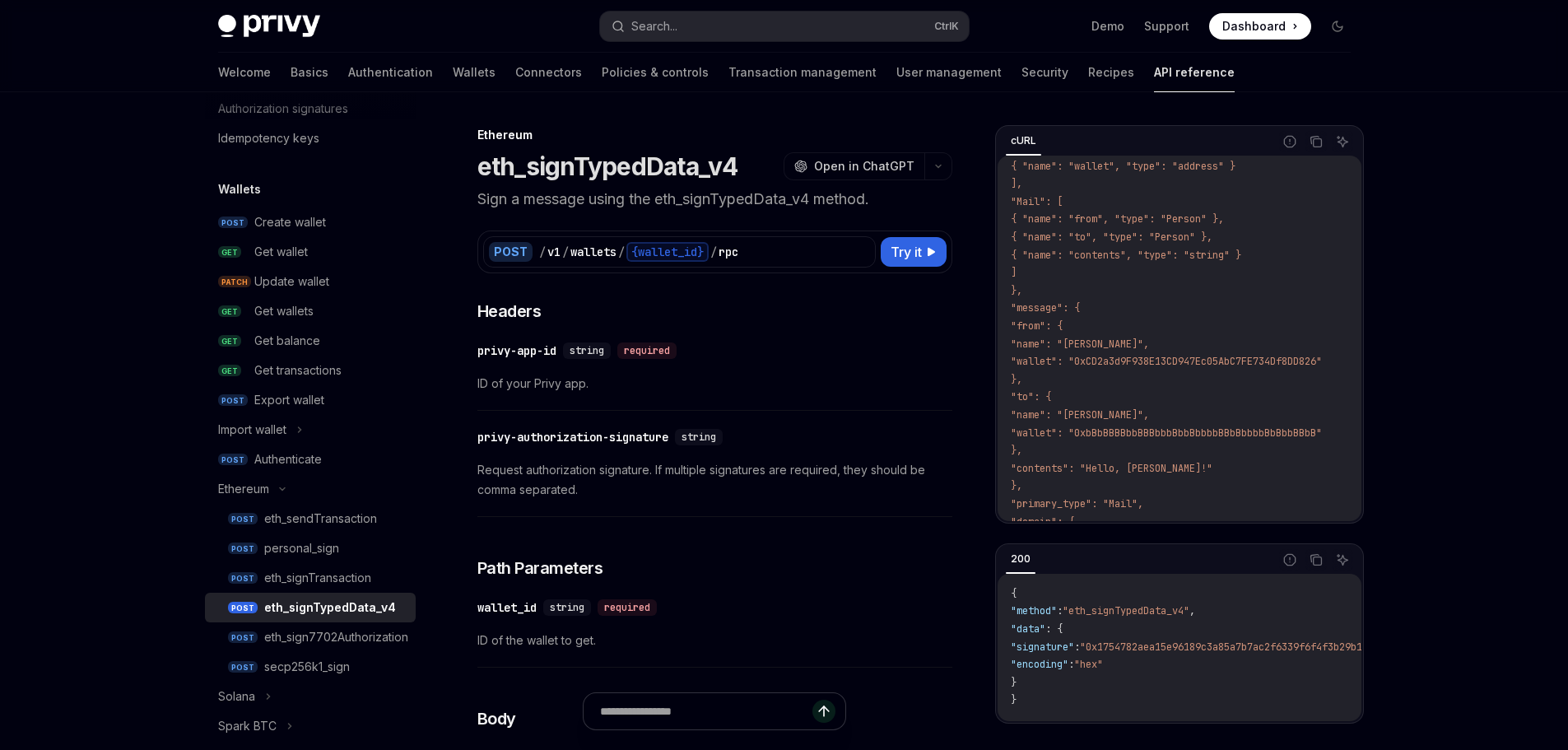
click at [1146, 359] on span ""wallet": "0xCD2a3d9F938E13CD947Ec05AbC7FE734Df8DD826"" at bounding box center [1166, 360] width 311 height 13
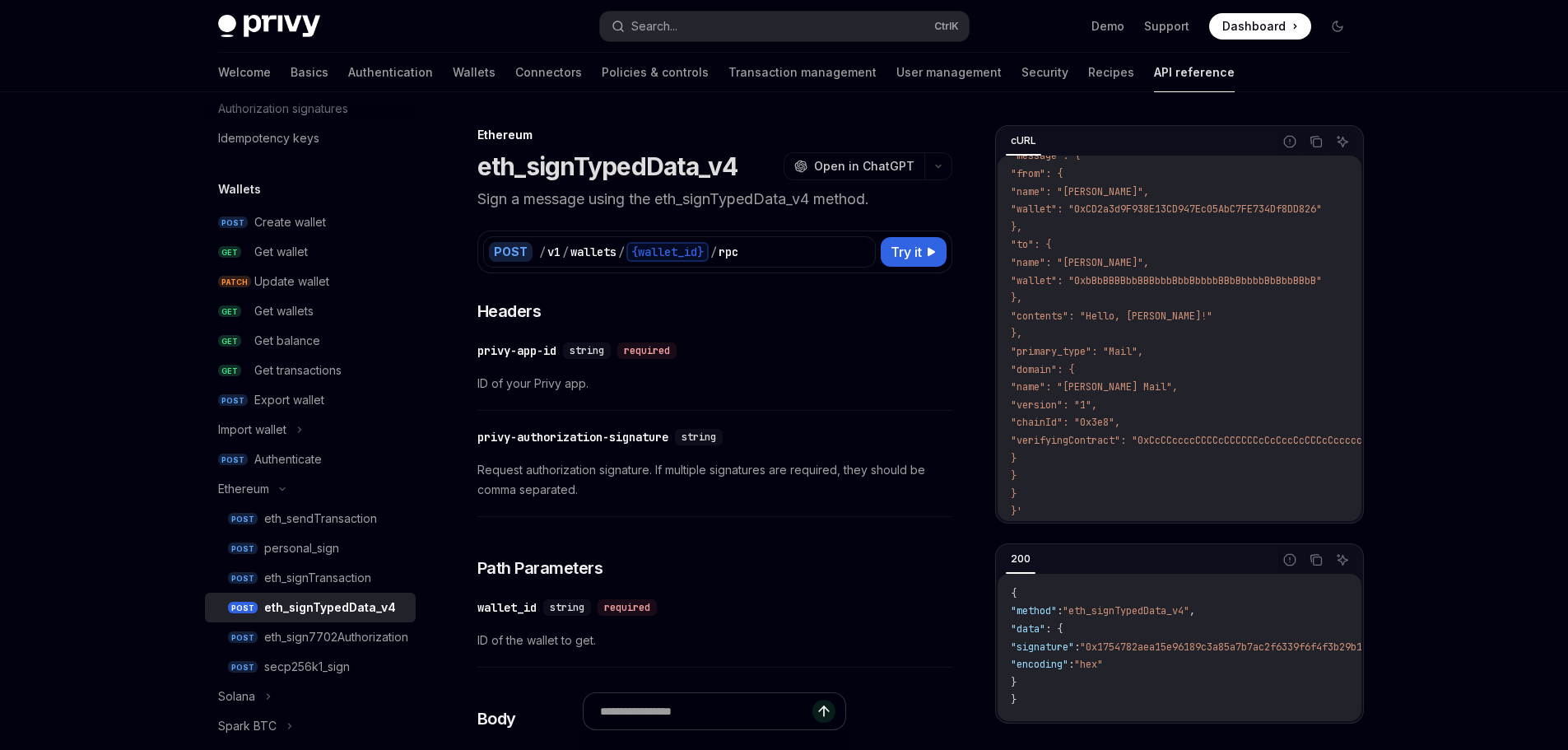
scroll to position [493, 0]
drag, startPoint x: 741, startPoint y: 170, endPoint x: 482, endPoint y: 160, distance: 259.2
click at [482, 160] on div "eth_signTypedData_v4 OpenAI Open in ChatGPT" at bounding box center [715, 166] width 475 height 29
copy h1 "eth_signTypedData_v4"
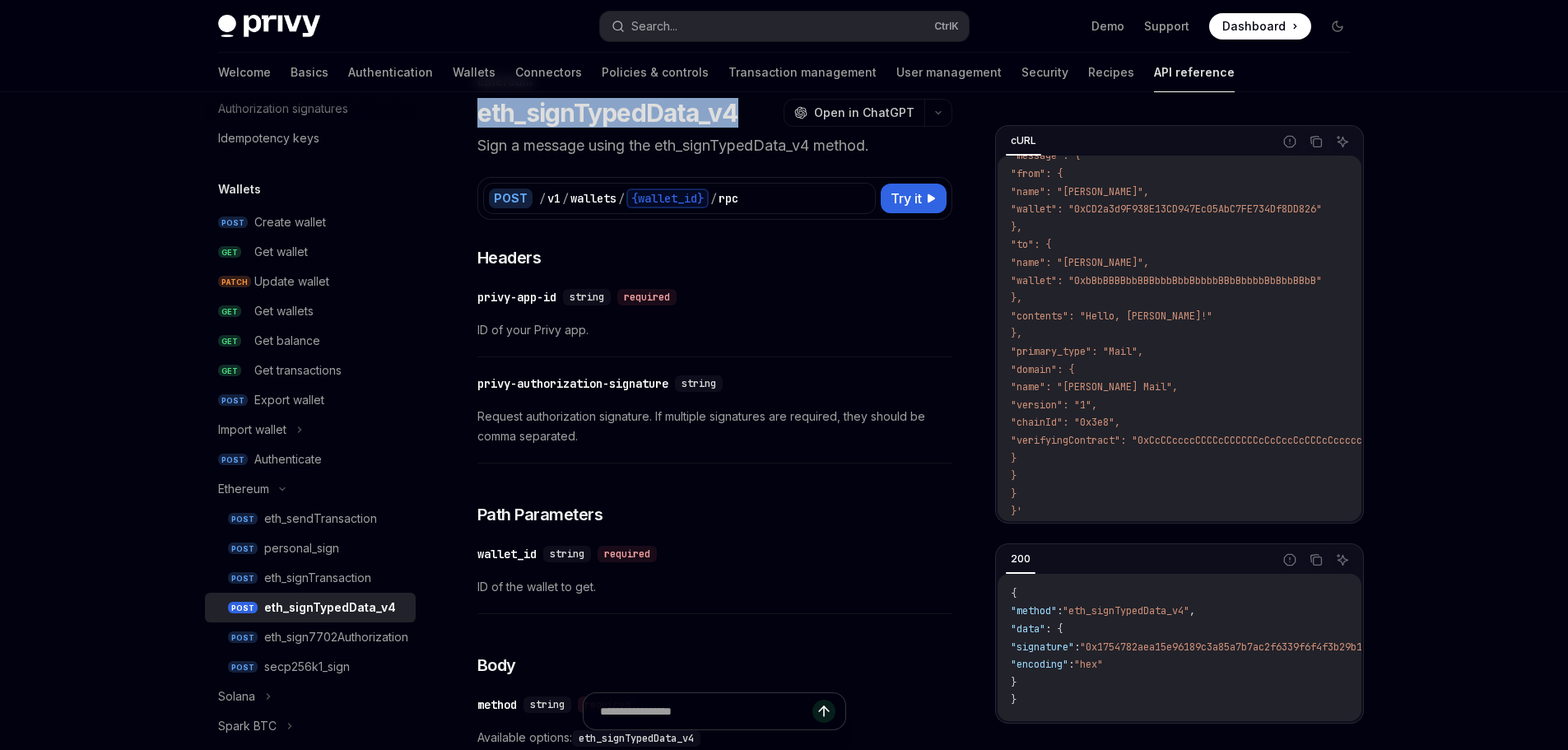
scroll to position [82, 0]
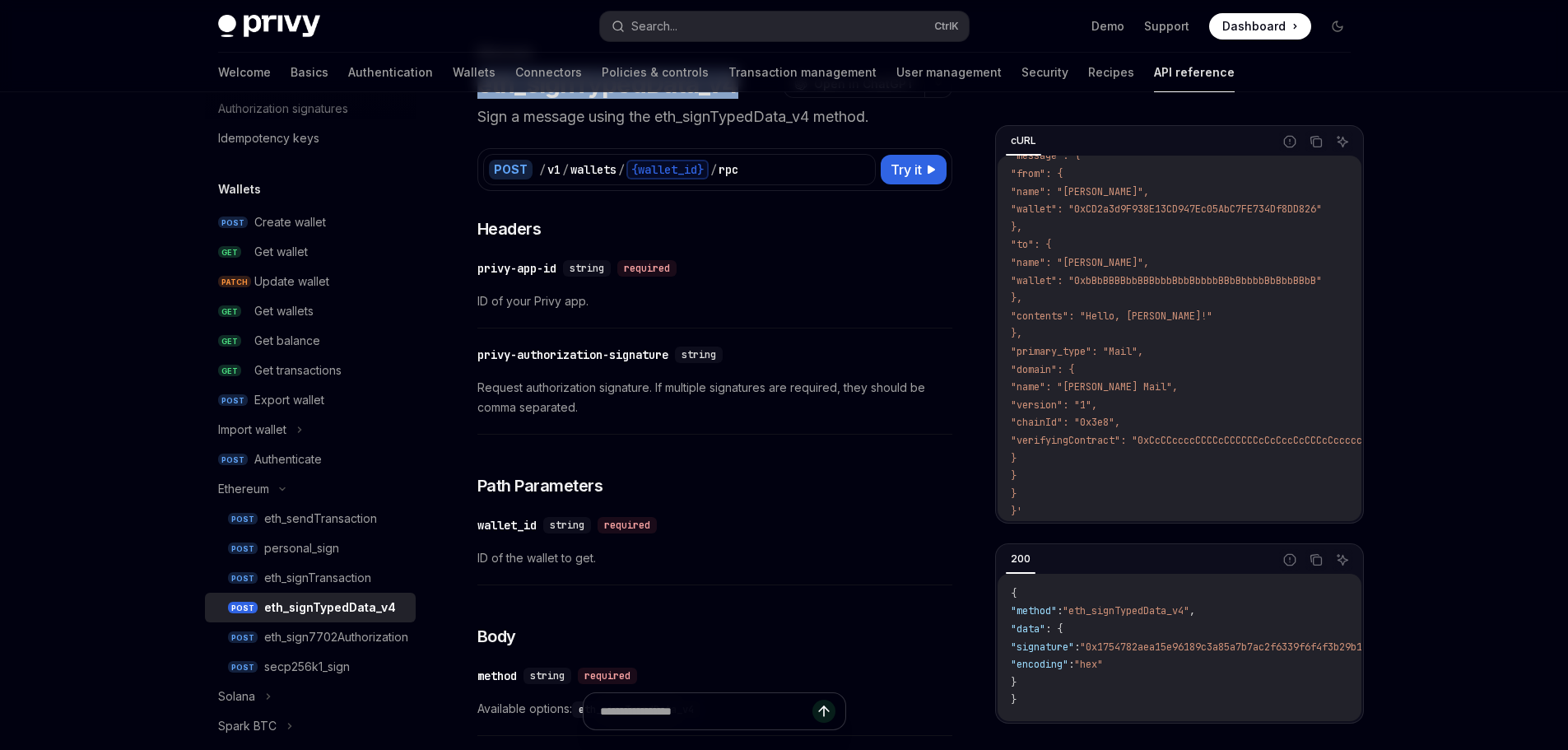
click at [302, 633] on div "eth_sign7702Authorization" at bounding box center [336, 637] width 144 height 20
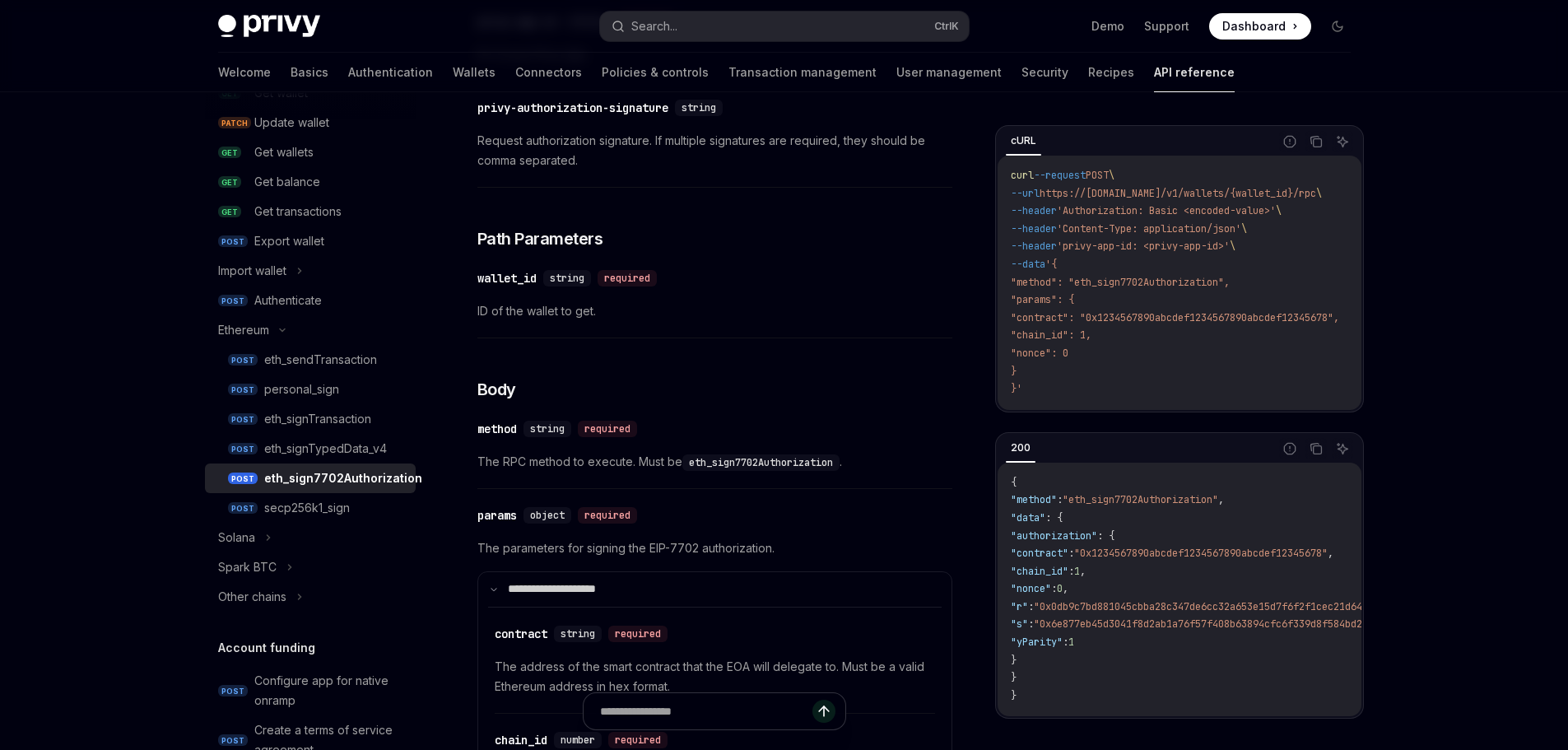
scroll to position [247, 0]
click at [322, 509] on div "secp256k1_sign" at bounding box center [306, 502] width 85 height 20
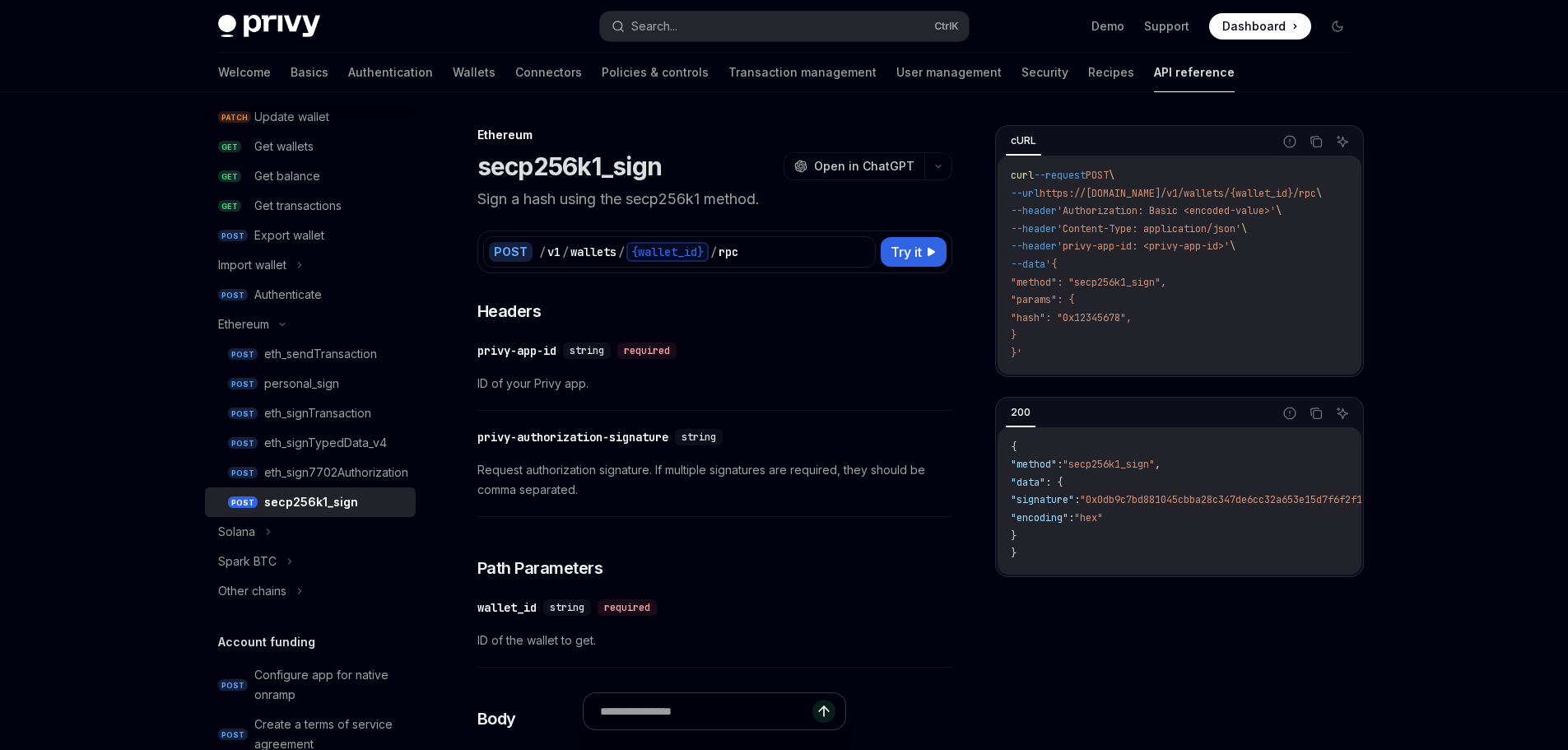
click at [278, 531] on div "Solana" at bounding box center [309, 532] width 210 height 29
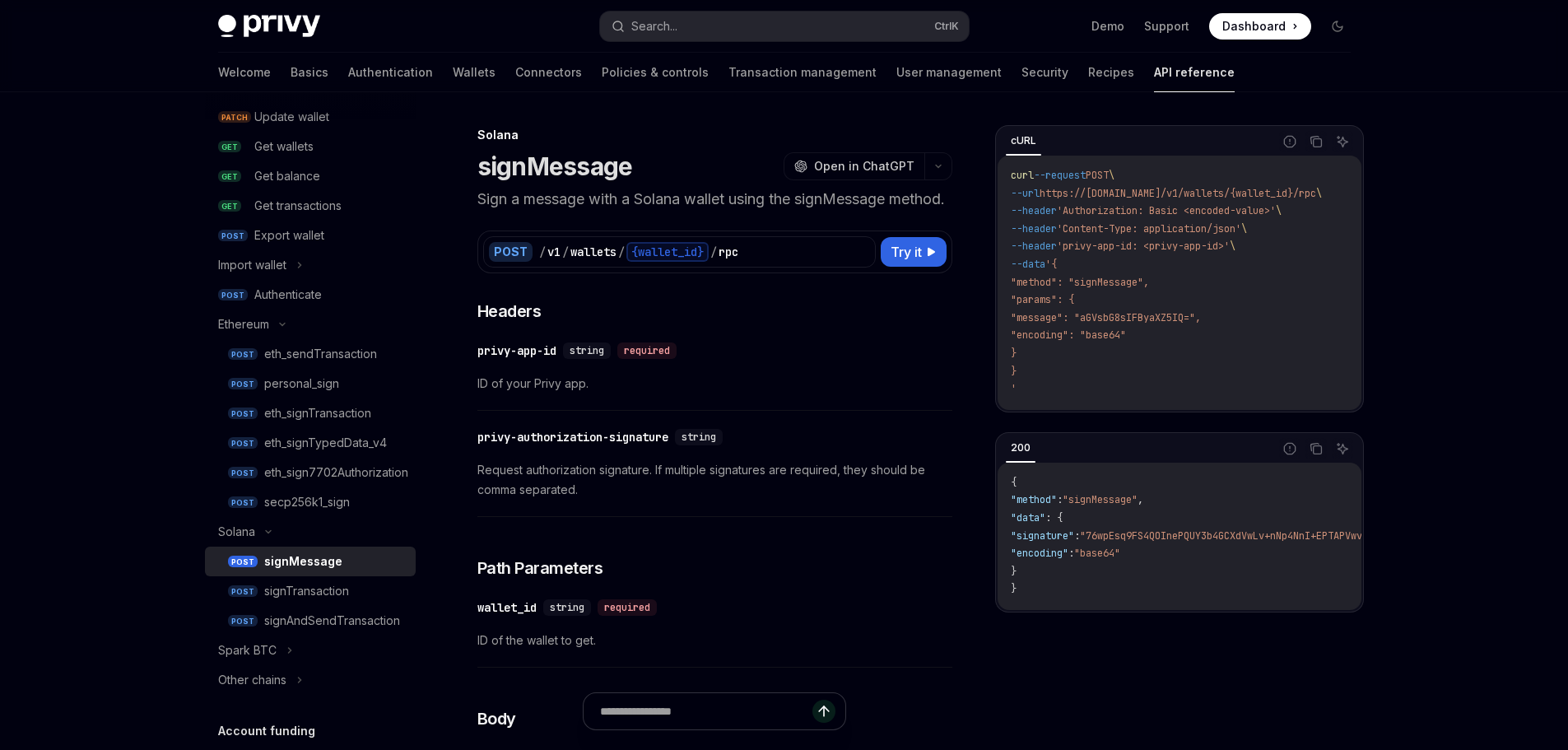
click at [375, 622] on div "signAndSendTransaction" at bounding box center [332, 621] width 136 height 20
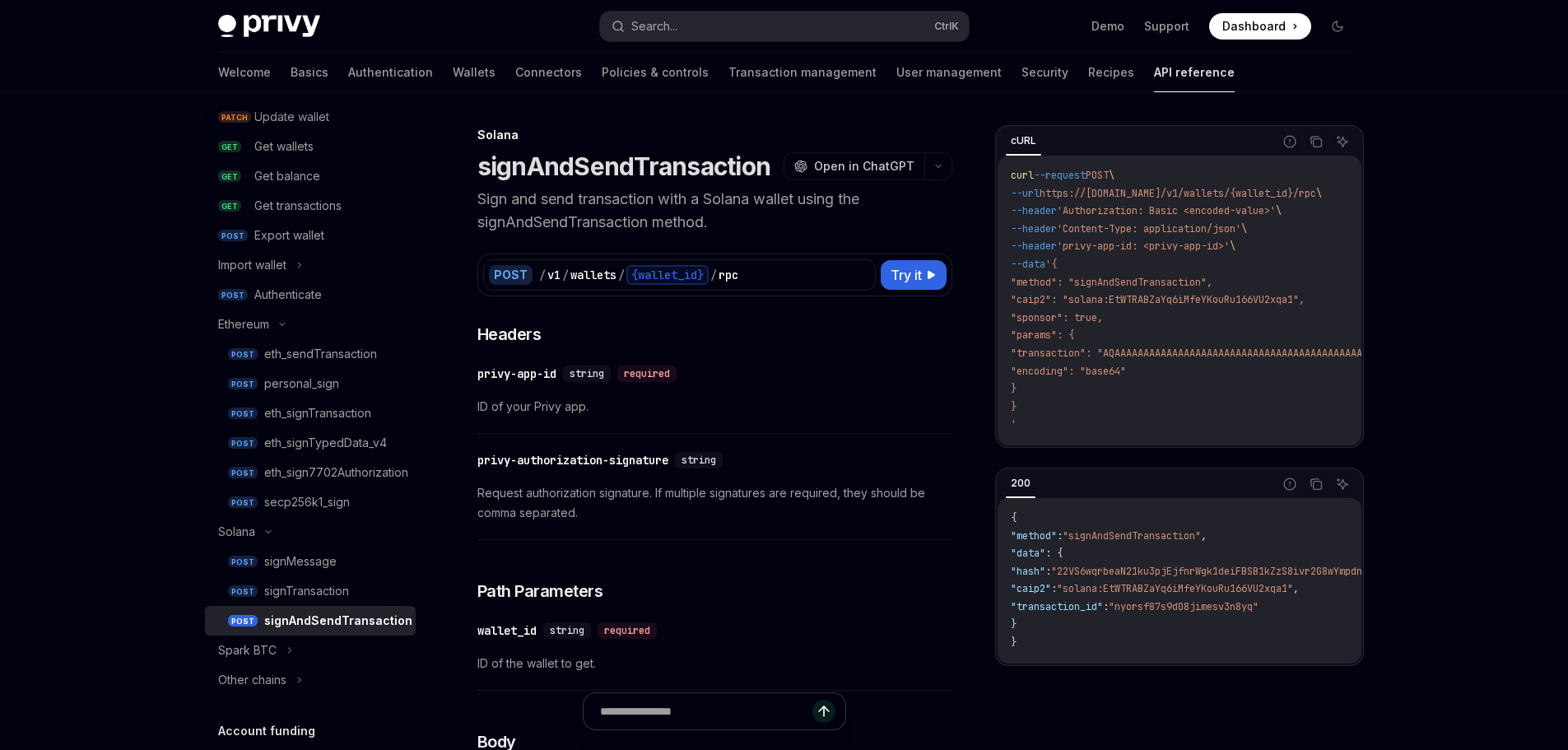
click at [323, 594] on div "signTransaction" at bounding box center [306, 591] width 85 height 20
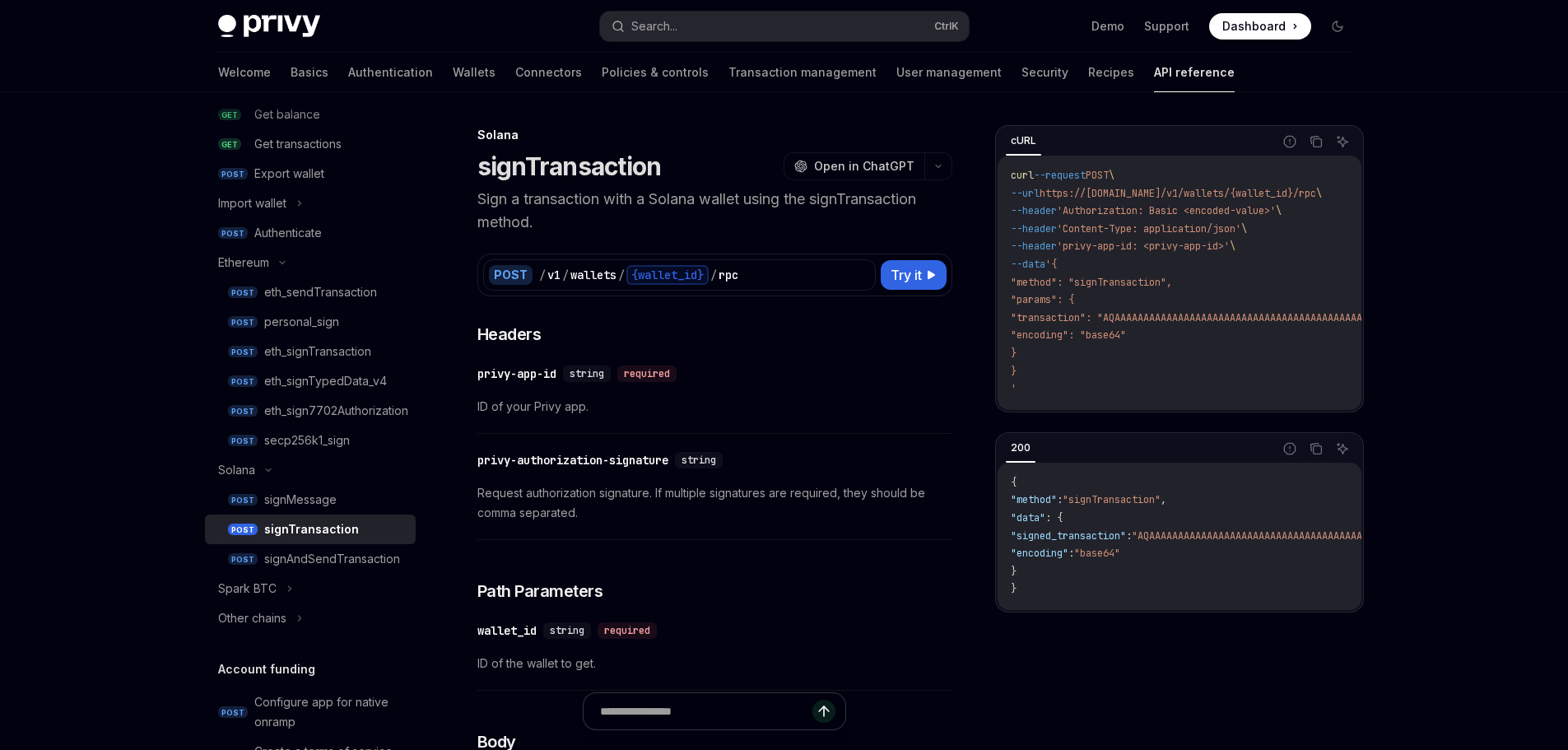
scroll to position [329, 0]
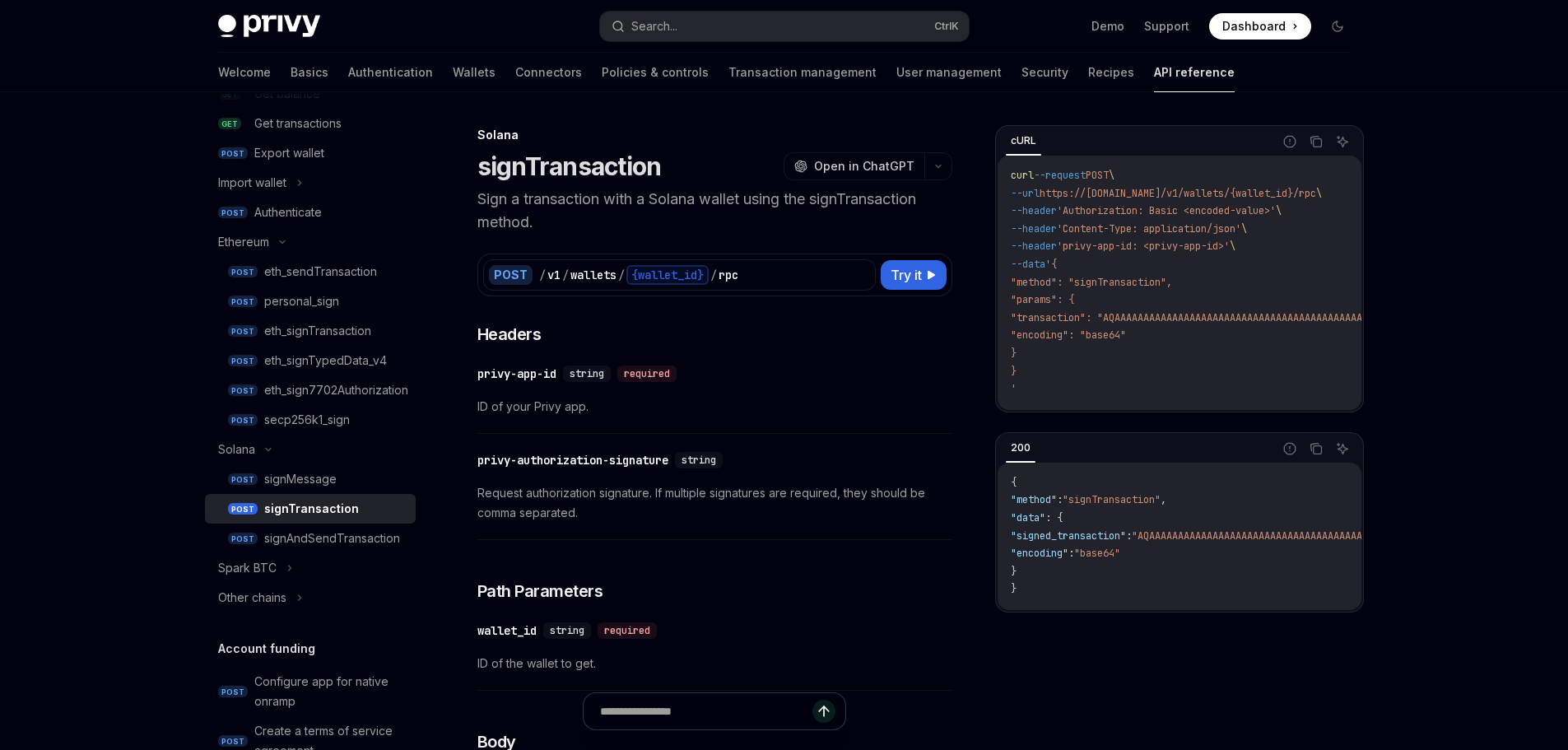
click at [300, 566] on div "Spark BTC" at bounding box center [309, 568] width 210 height 29
type textarea "*"
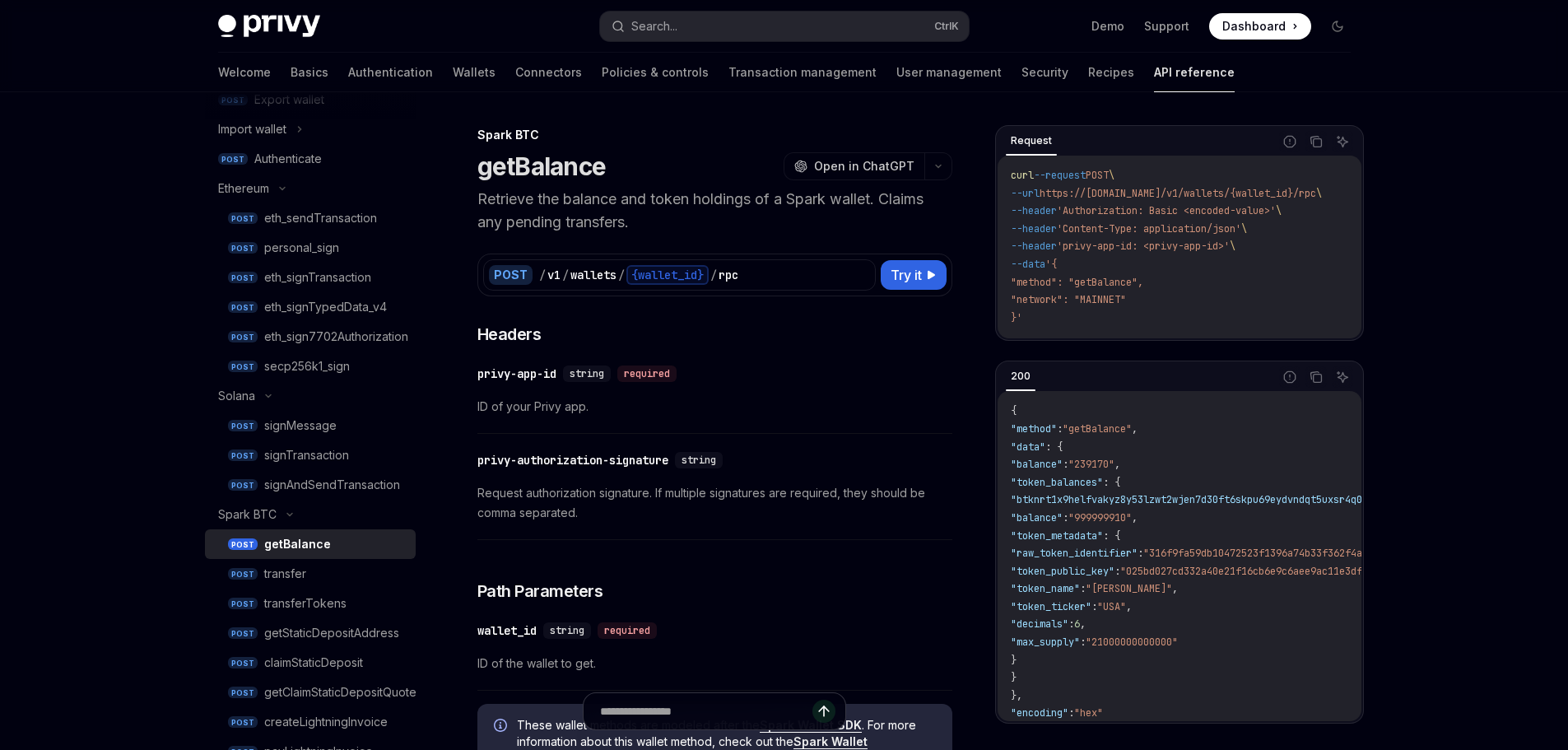
scroll to position [411, 0]
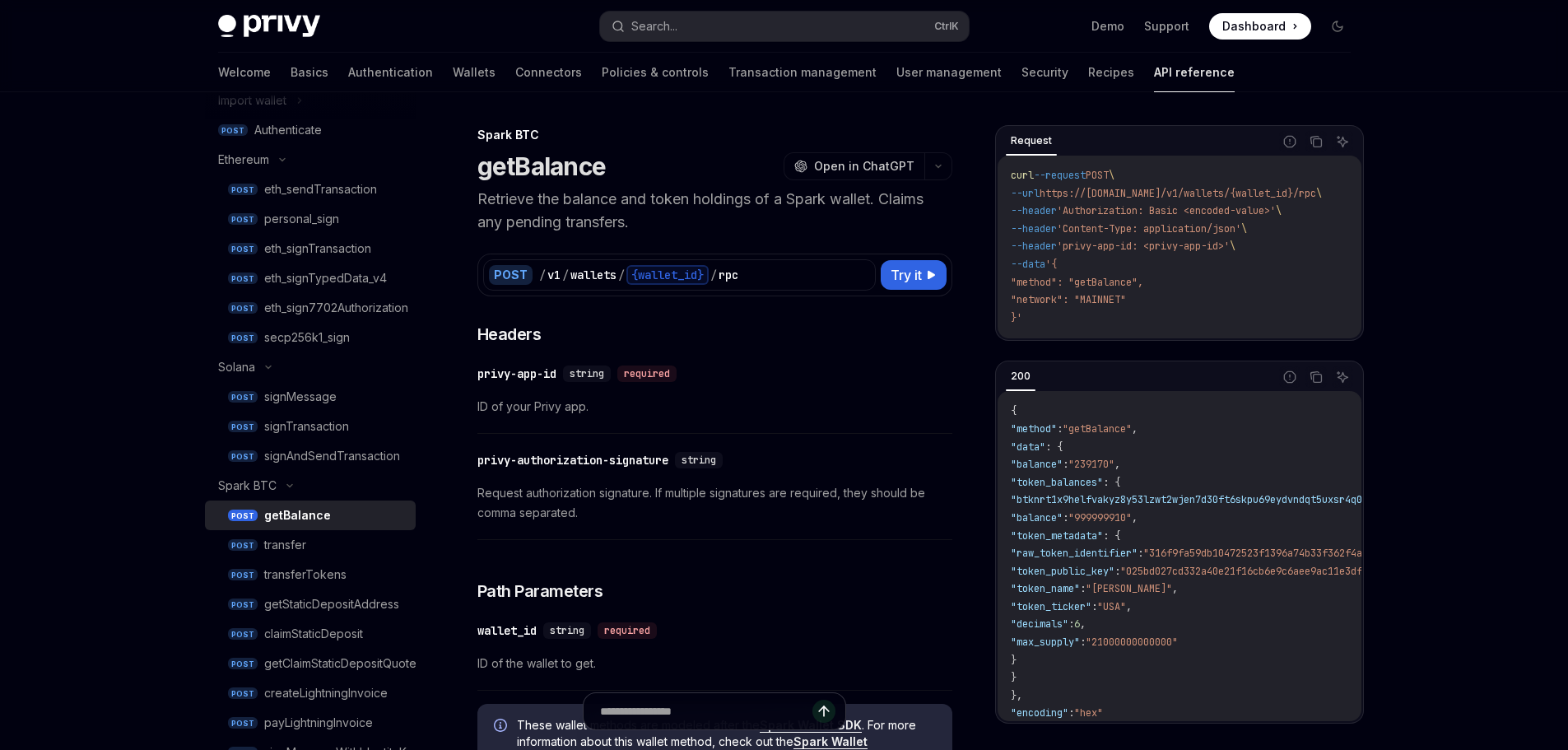
click at [890, 166] on span "Open in ChatGPT" at bounding box center [863, 165] width 101 height 17
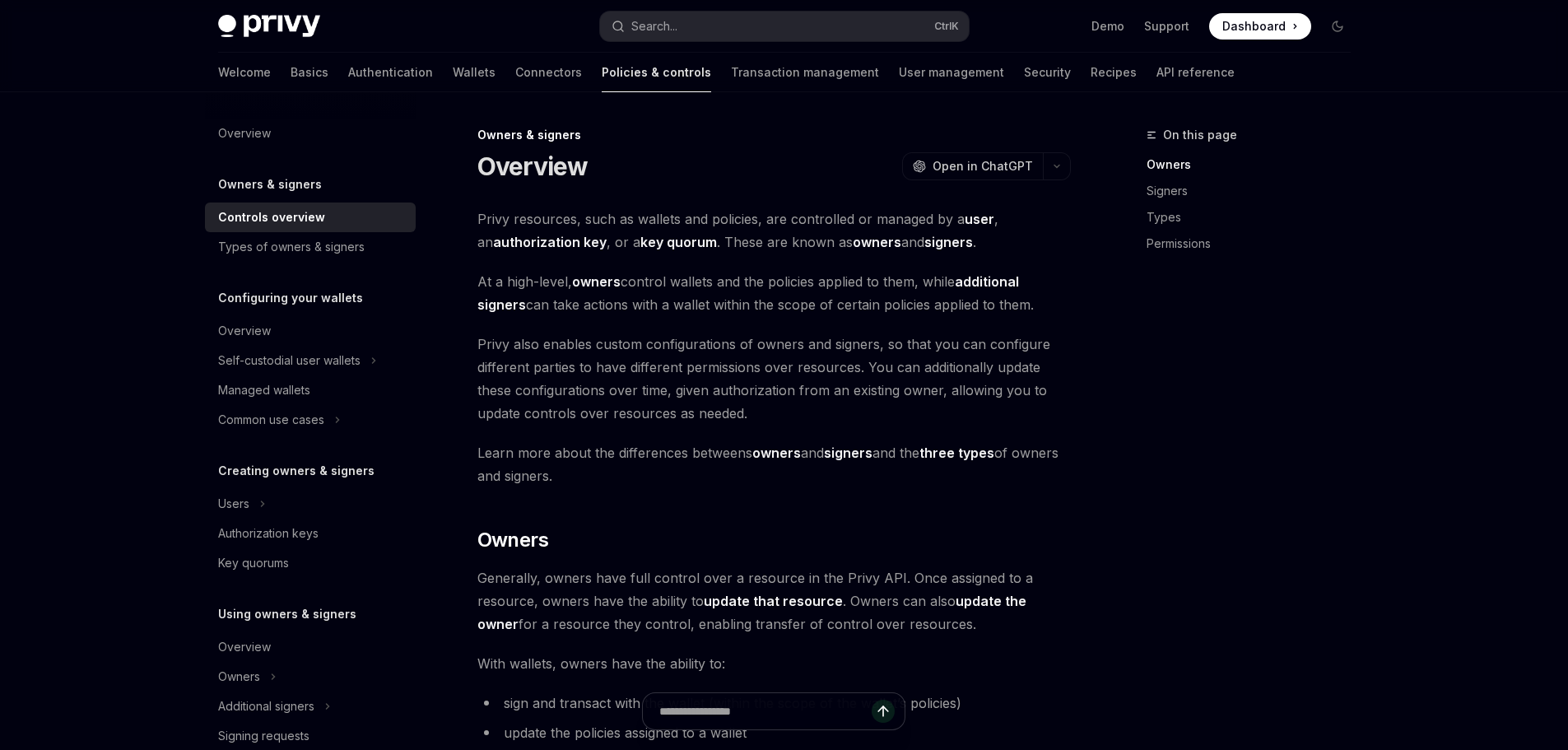
scroll to position [82, 0]
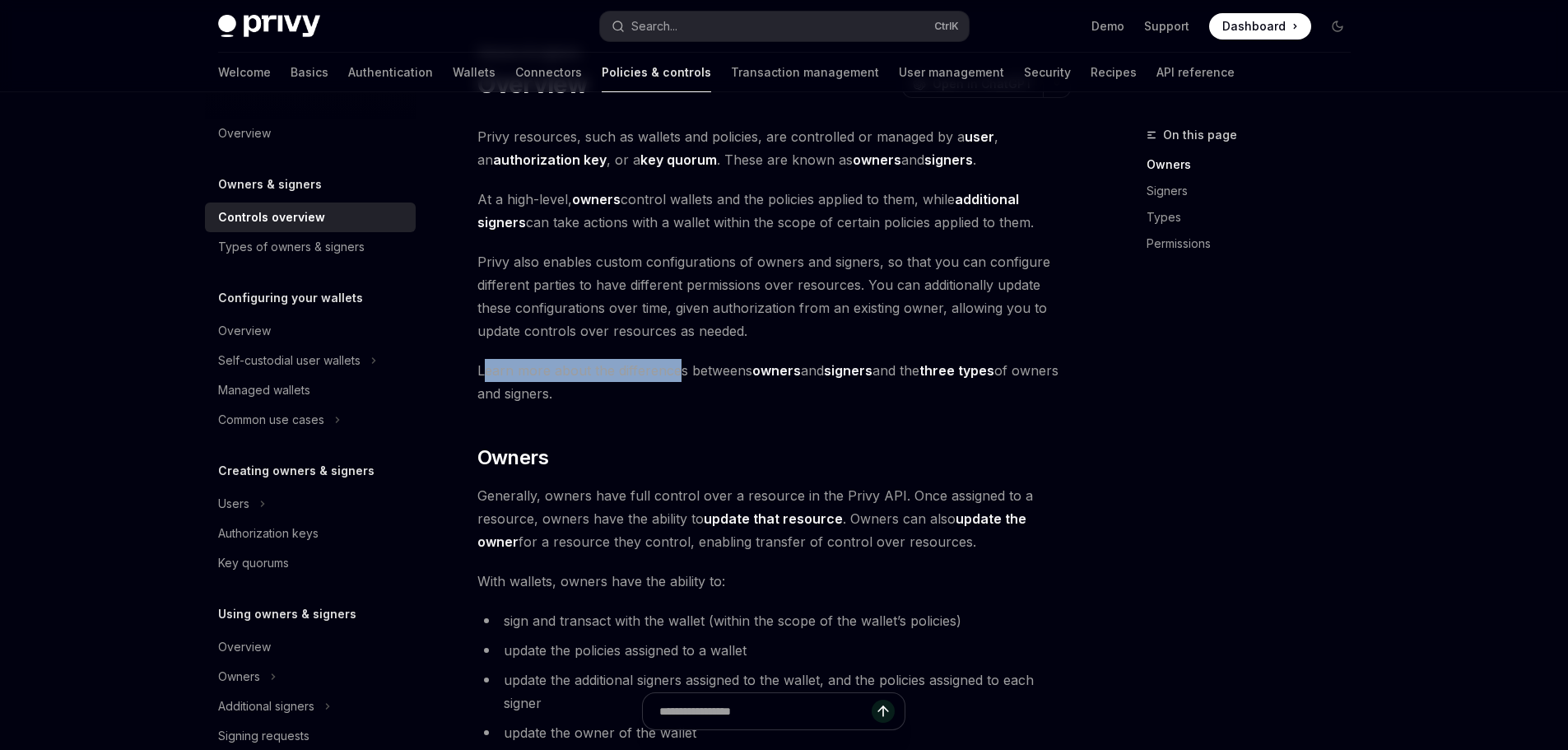
drag, startPoint x: 491, startPoint y: 372, endPoint x: 675, endPoint y: 374, distance: 184.0
click at [675, 374] on span "Learn more about the differences betweens owners and signers and the three type…" at bounding box center [774, 382] width 593 height 46
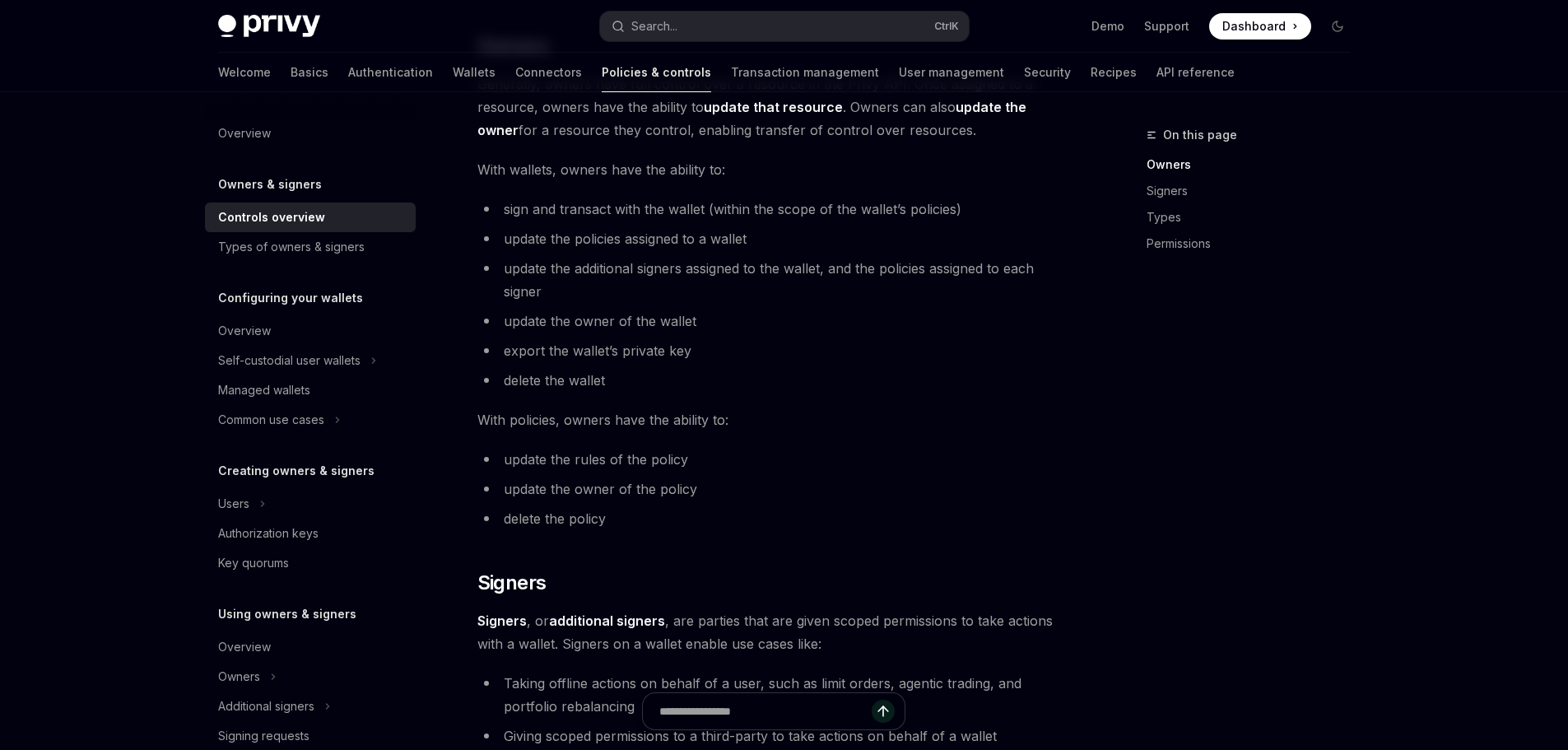
scroll to position [411, 0]
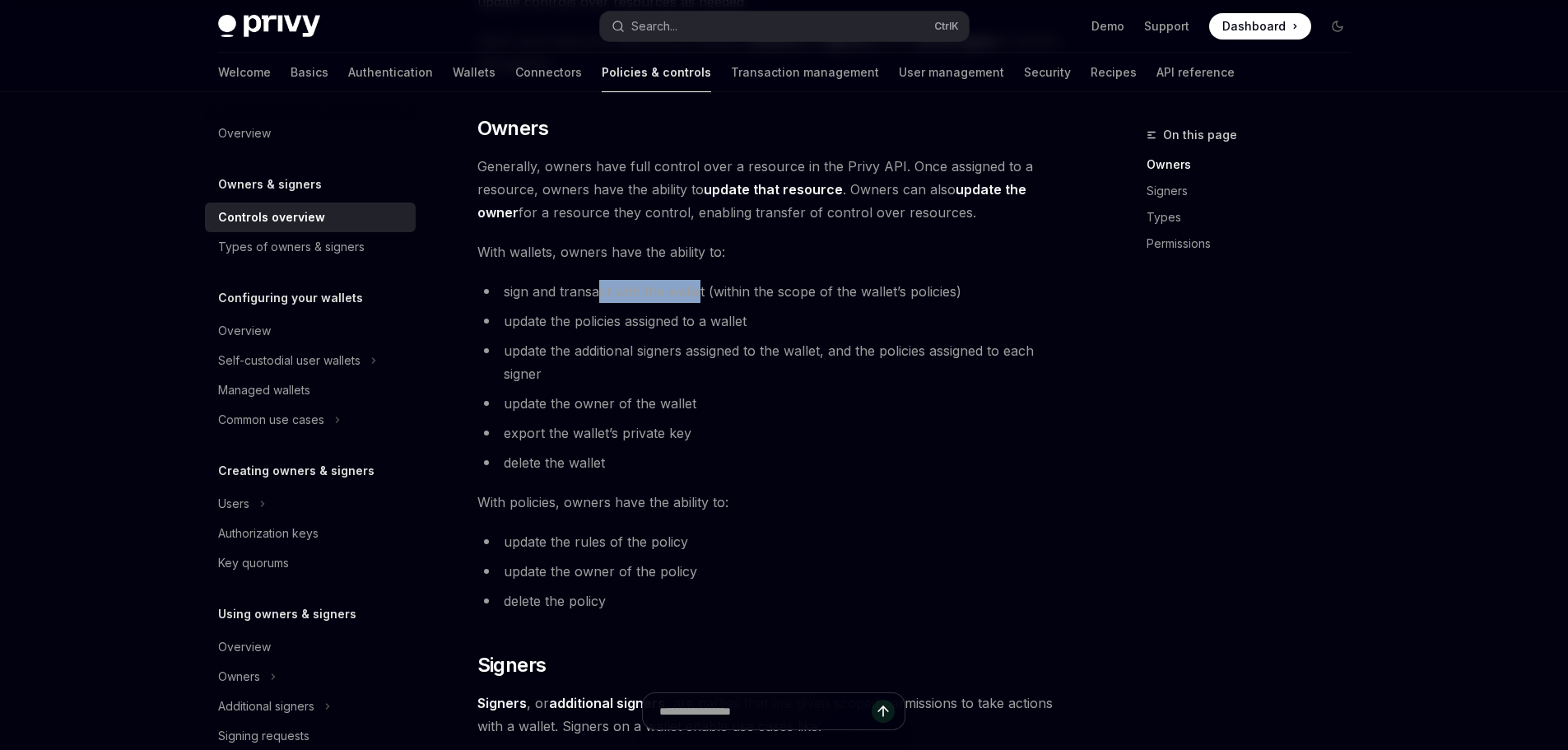
drag, startPoint x: 601, startPoint y: 294, endPoint x: 697, endPoint y: 294, distance: 96.0
click at [697, 294] on span "sign and transact with the wallet (within the scope of the wallet’s policies)" at bounding box center [732, 291] width 457 height 17
drag, startPoint x: 701, startPoint y: 426, endPoint x: 509, endPoint y: 430, distance: 192.0
click at [509, 430] on li "export the wallet’s private key" at bounding box center [774, 433] width 593 height 23
